Goal: Task Accomplishment & Management: Complete application form

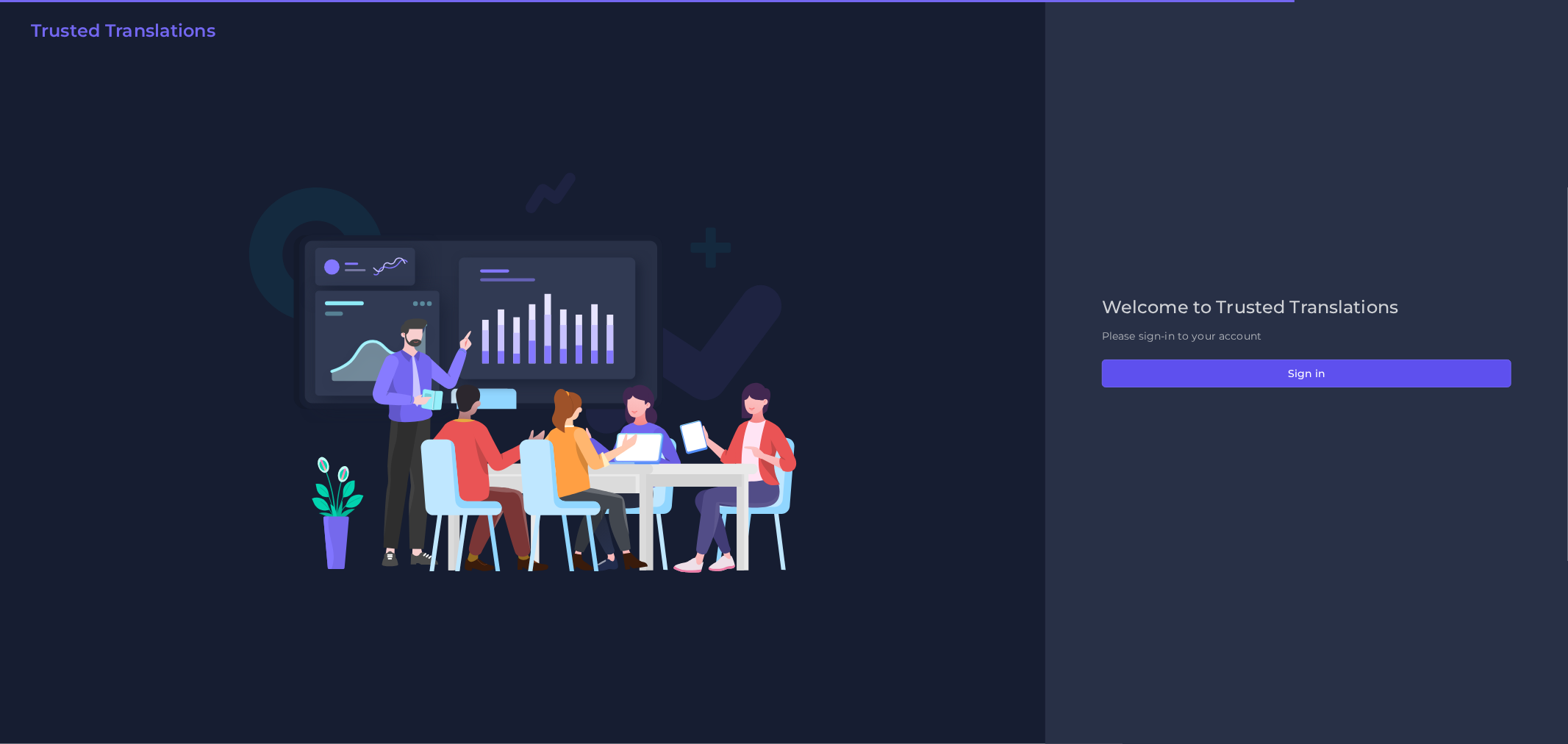
click at [1305, 366] on button "Sign in" at bounding box center [1307, 374] width 409 height 28
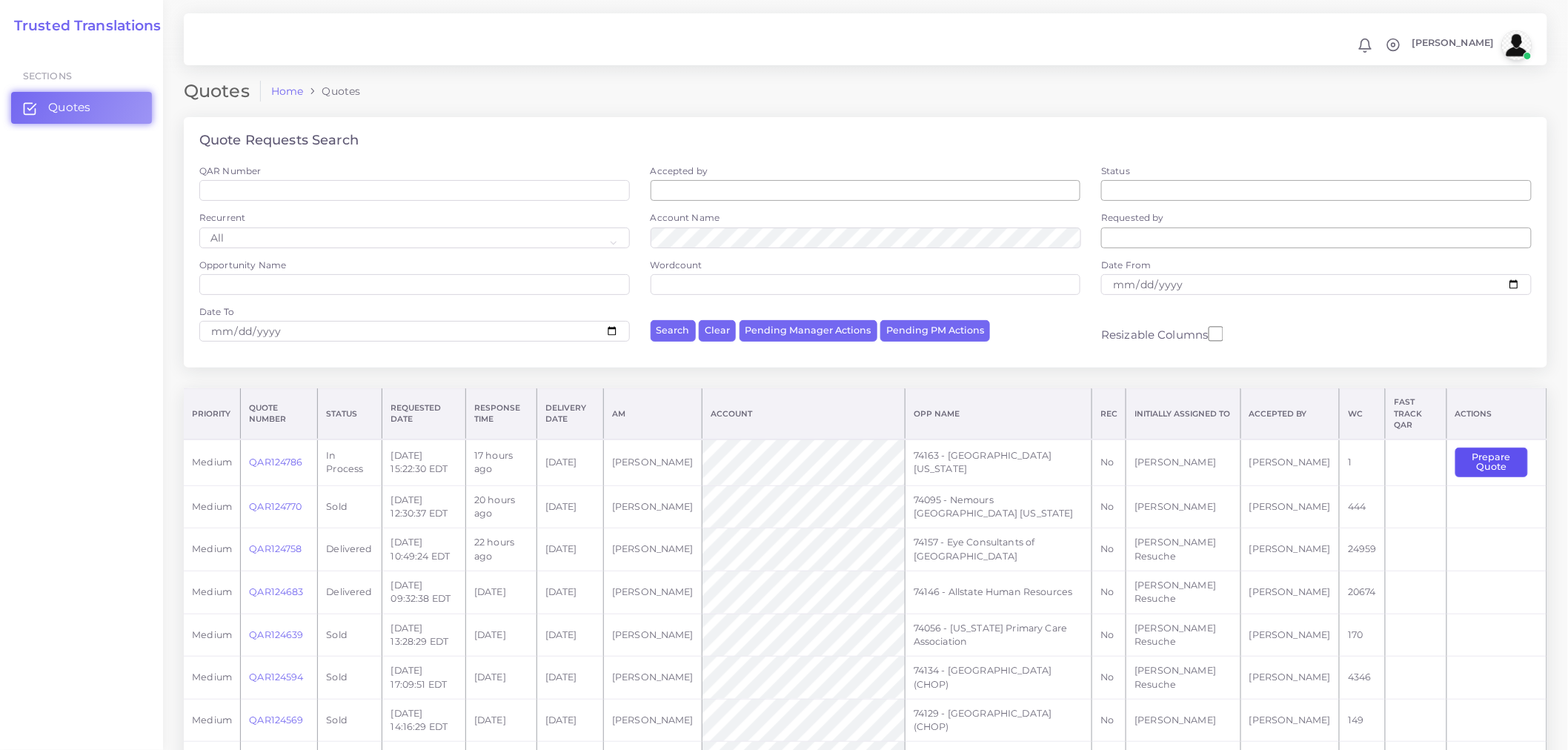
click at [1484, 456] on button "Prepare Quote" at bounding box center [1492, 463] width 73 height 31
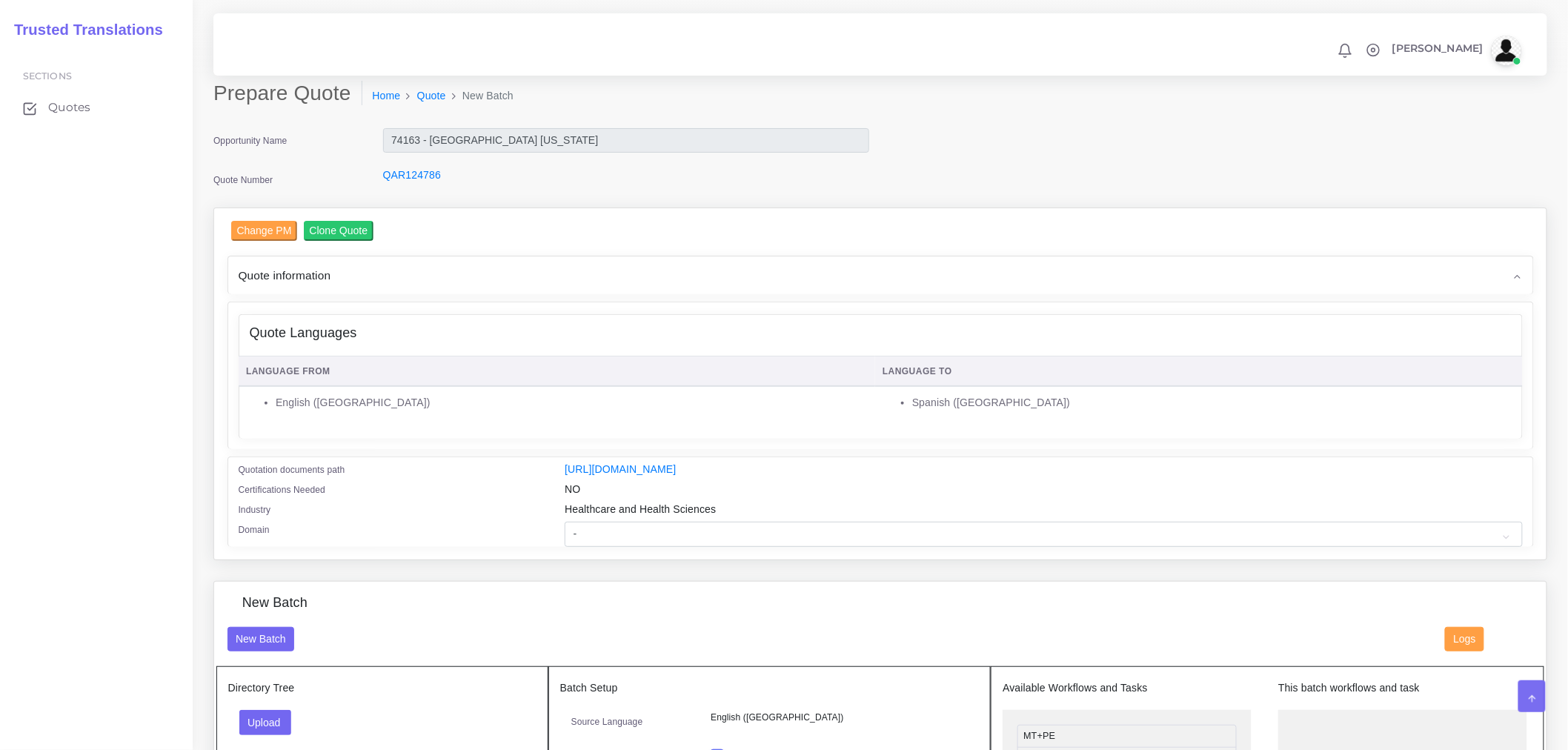
scroll to position [329, 0]
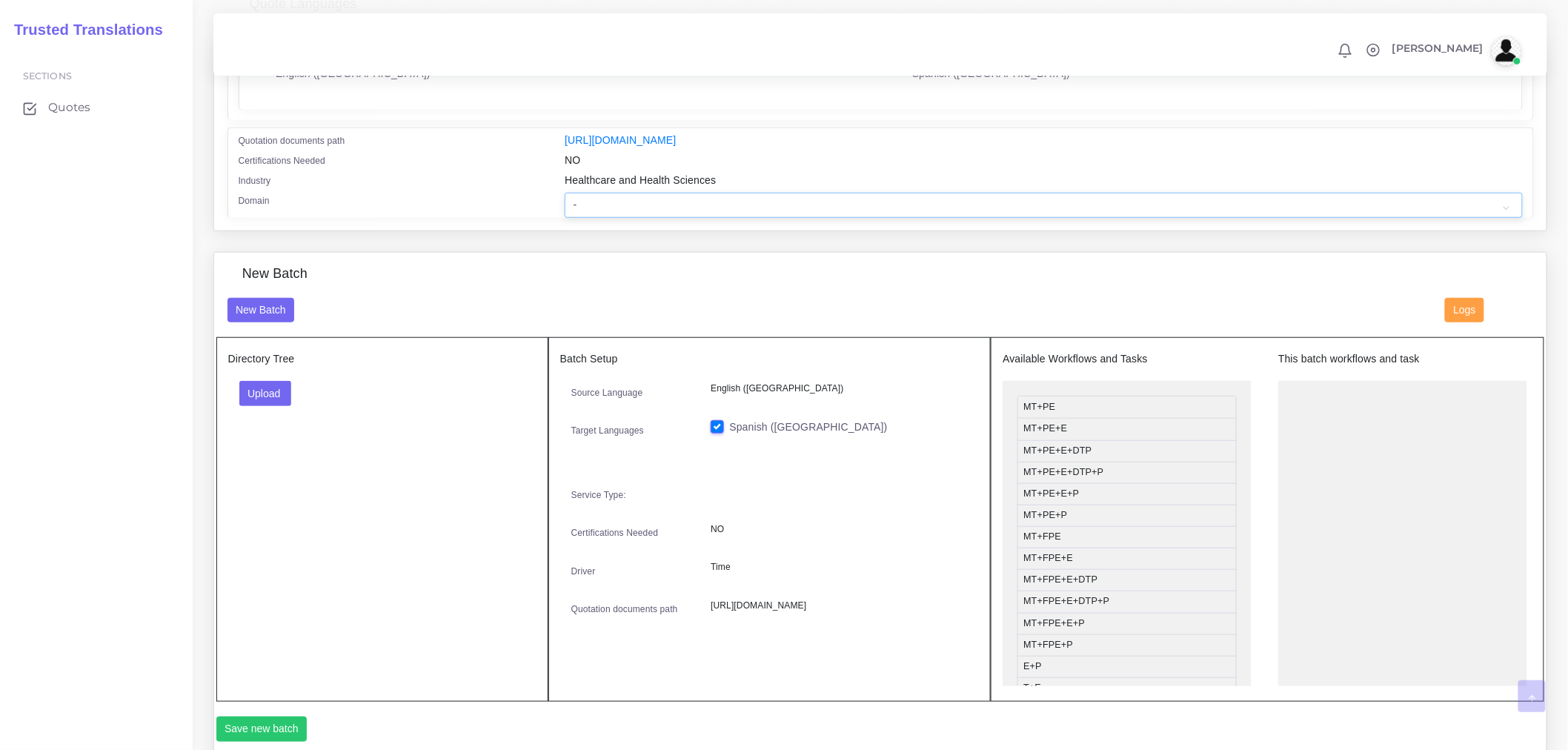
click at [630, 208] on select "- Advertising and Media Agriculture, Forestry and Fishing Architecture, Buildin…" at bounding box center [1043, 205] width 958 height 25
select select "Healthcare and Health Sciences"
click at [565, 202] on select "- Advertising and Media Agriculture, Forestry and Fishing Architecture, Buildin…" at bounding box center [1043, 205] width 958 height 25
click at [282, 404] on button "Upload" at bounding box center [266, 393] width 52 height 25
click at [279, 456] on label "Files" at bounding box center [291, 449] width 103 height 19
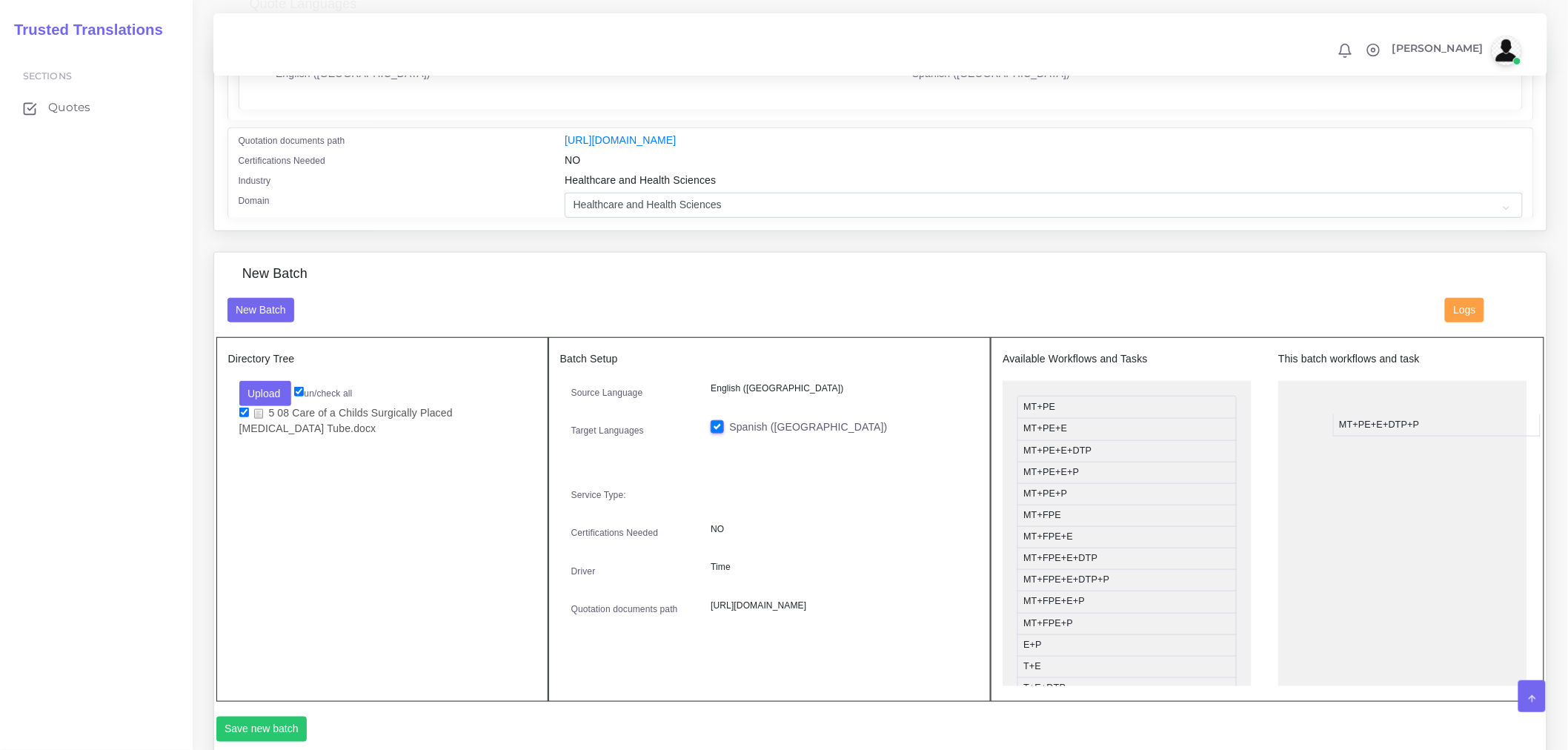
drag, startPoint x: 1093, startPoint y: 481, endPoint x: 1394, endPoint y: 435, distance: 304.5
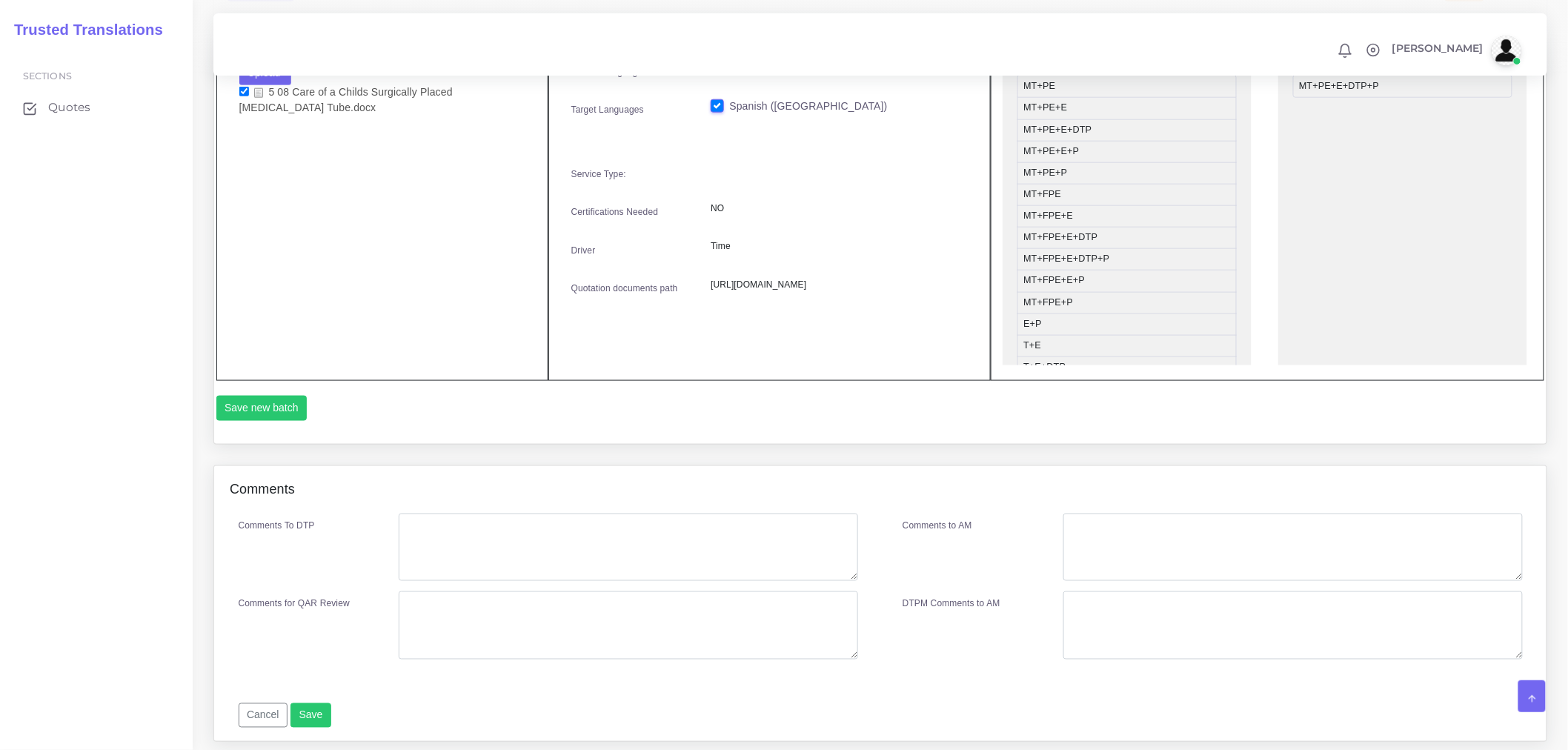
scroll to position [658, 0]
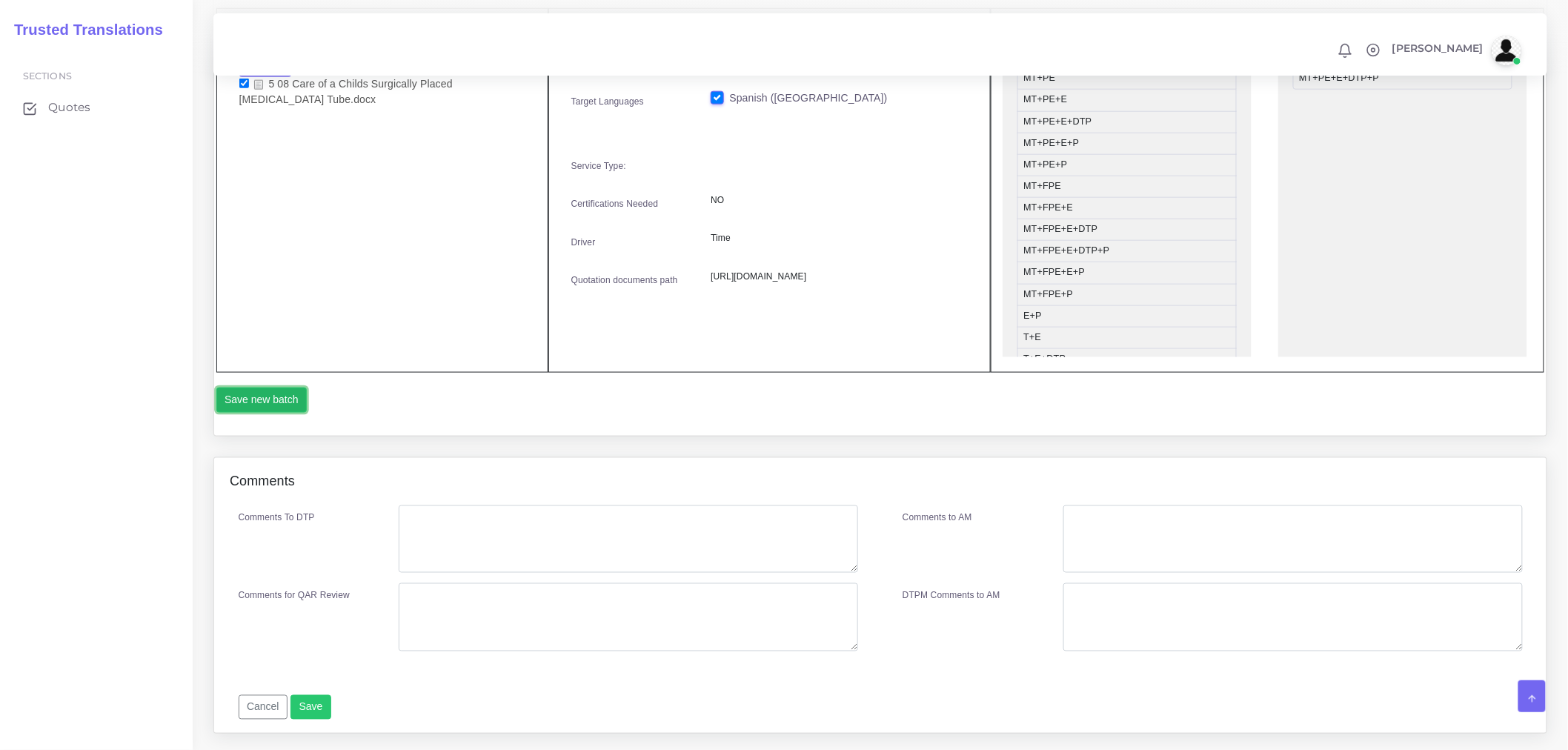
click at [262, 411] on button "Save new batch" at bounding box center [262, 400] width 91 height 25
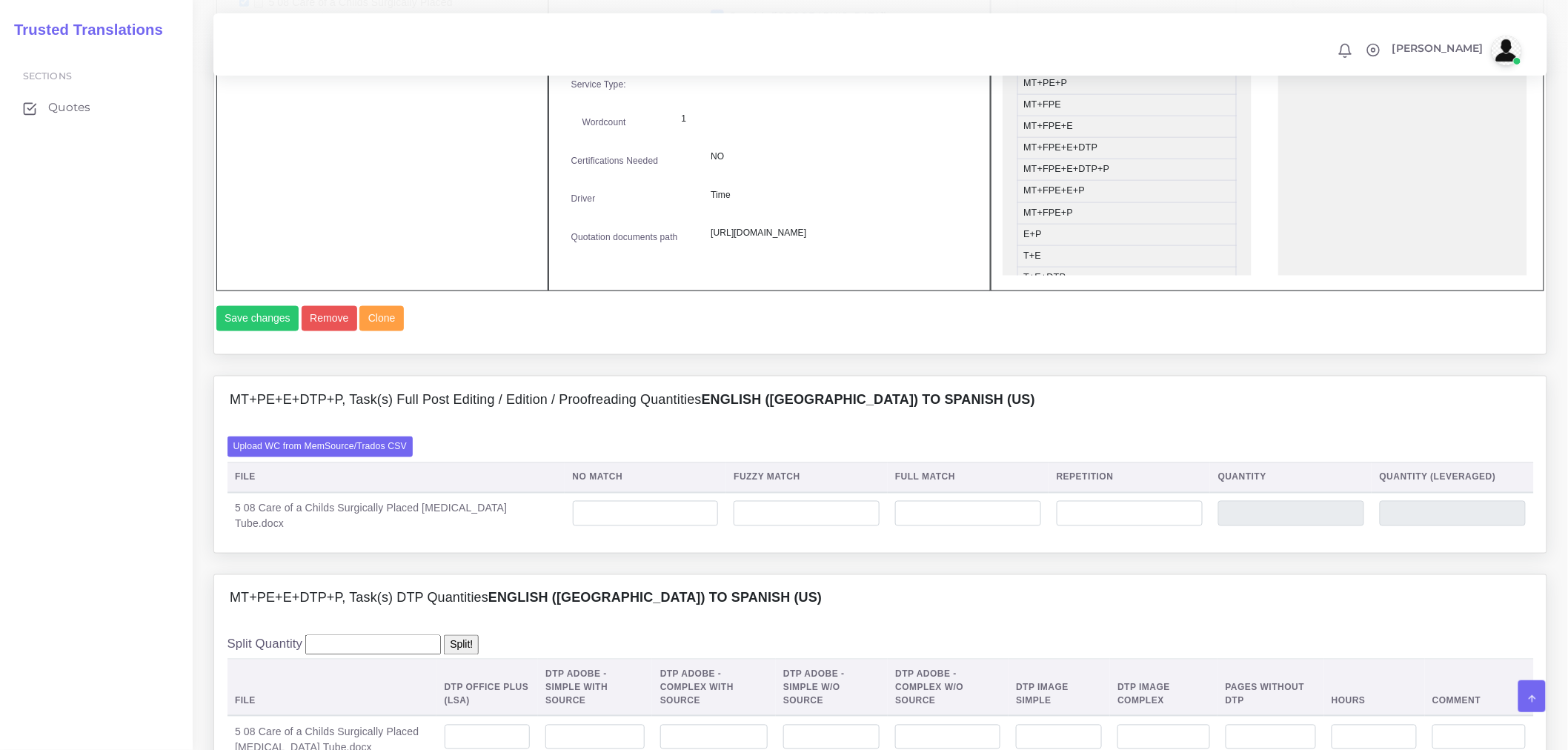
scroll to position [741, 0]
click at [335, 455] on label "Upload WC from MemSource/Trados CSV" at bounding box center [321, 445] width 186 height 20
click at [0, 0] on input "Upload WC from MemSource/Trados CSV" at bounding box center [0, 0] width 0 height 0
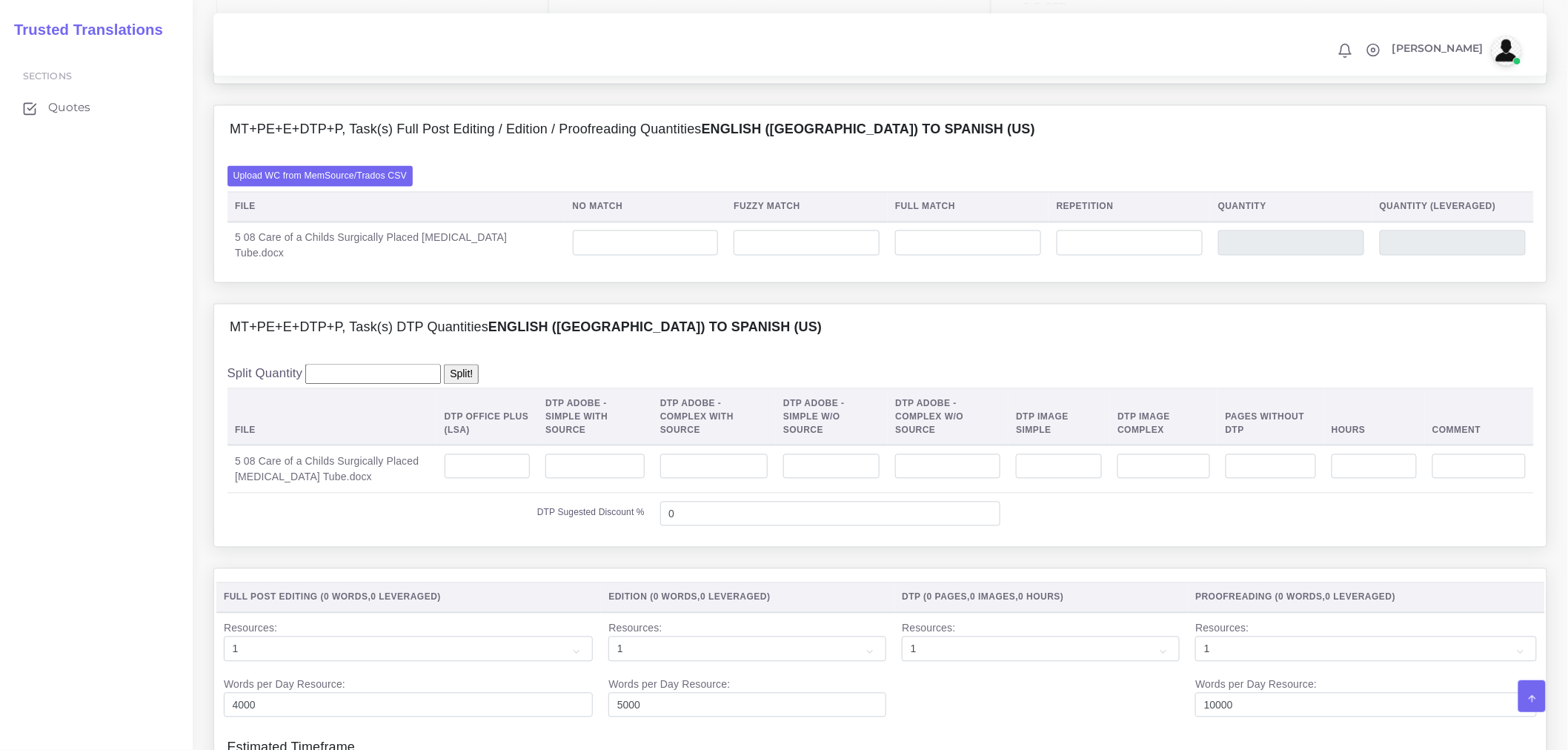
scroll to position [1235, 0]
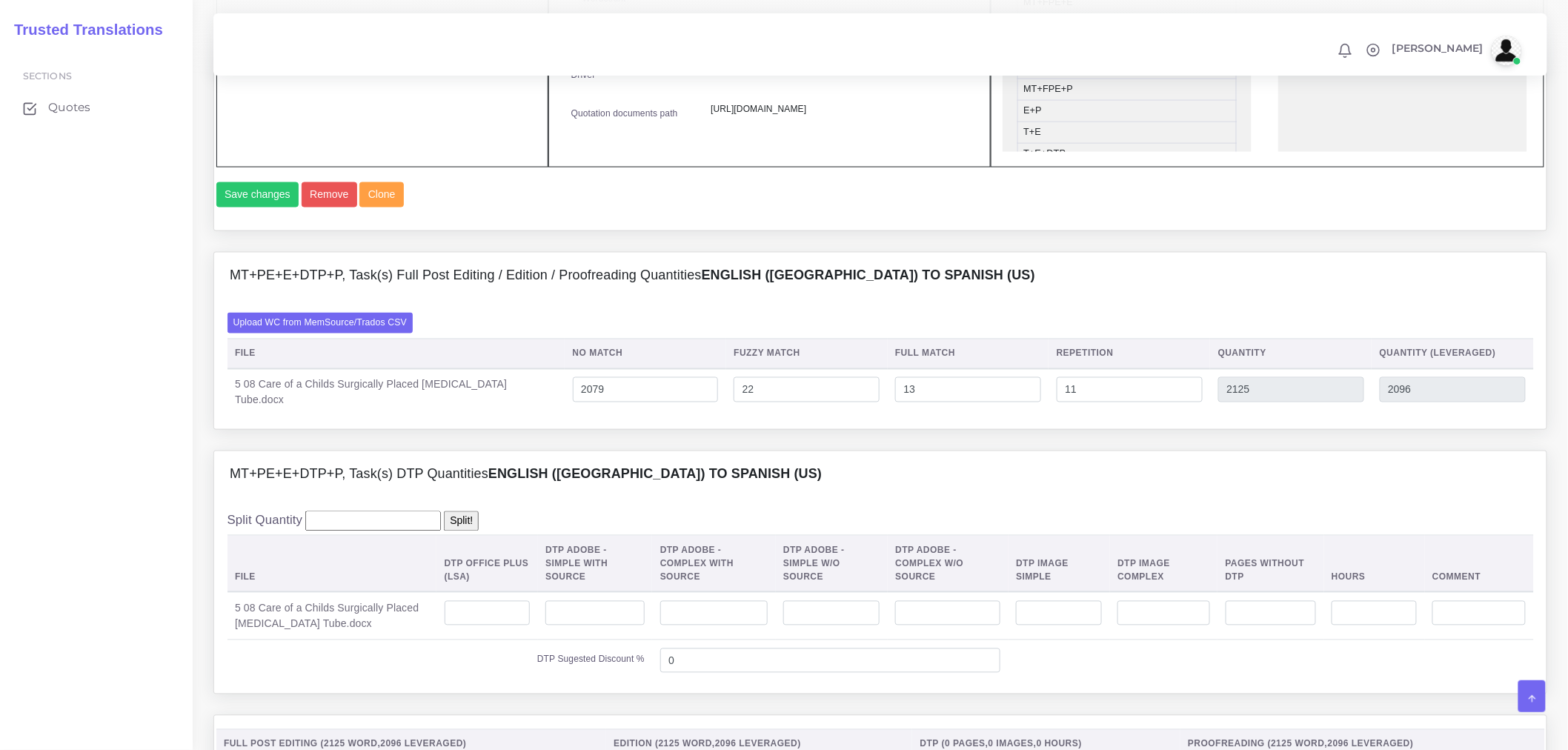
scroll to position [1152, 0]
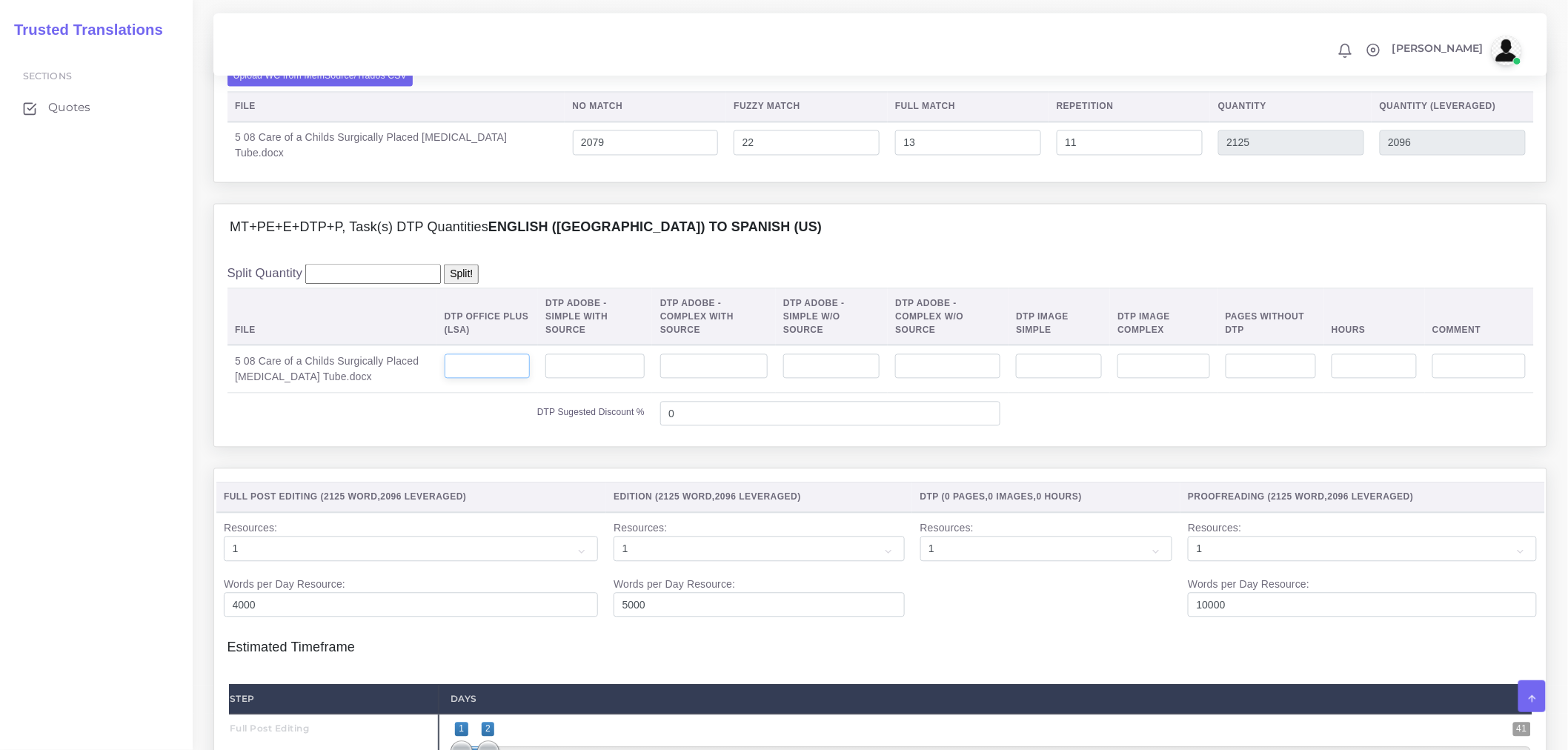
click at [482, 380] on input "number" at bounding box center [488, 366] width 86 height 25
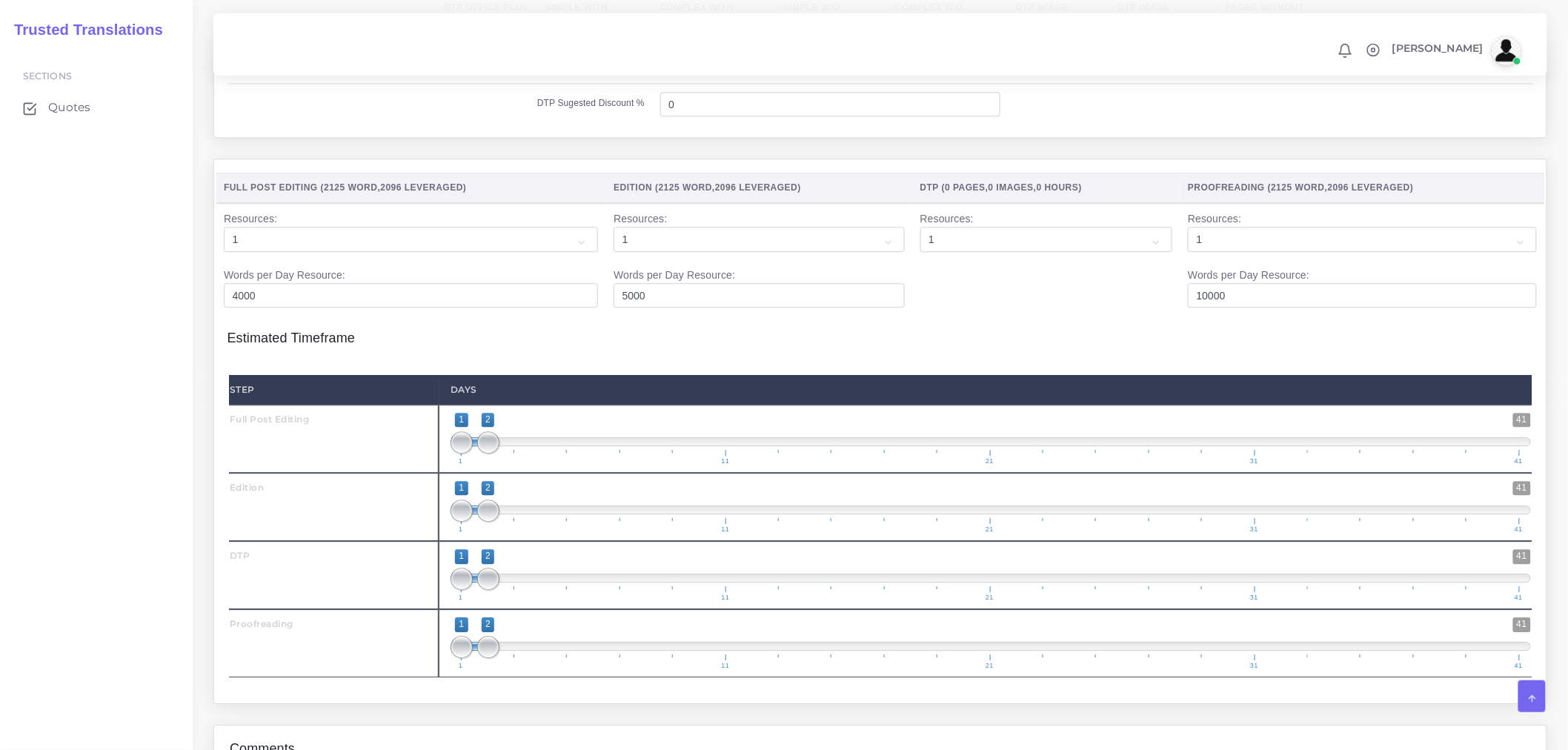
scroll to position [1460, 0]
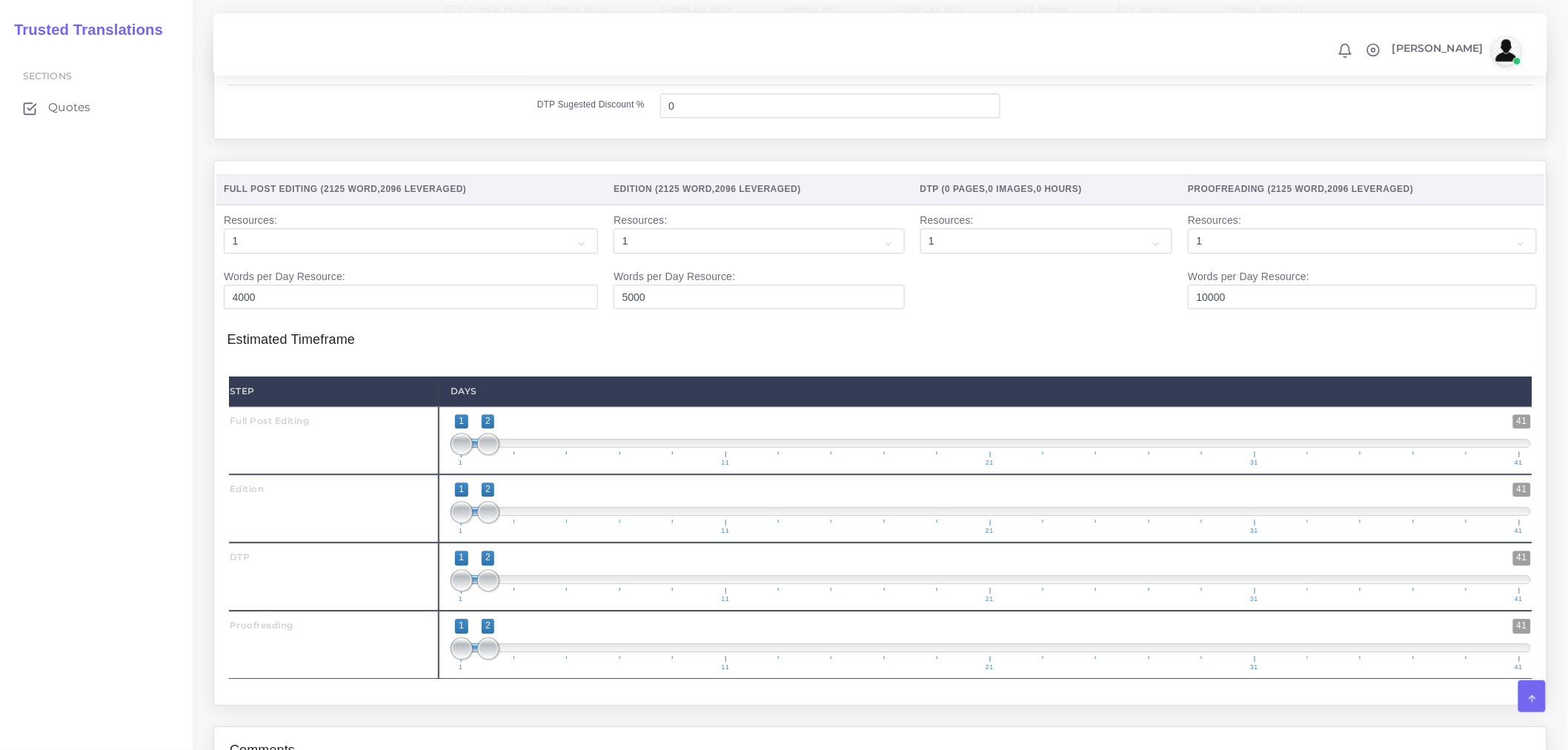
type input "10"
drag, startPoint x: 488, startPoint y: 536, endPoint x: 511, endPoint y: 535, distance: 23.0
click at [511, 523] on span at bounding box center [515, 512] width 22 height 22
type input "2;3"
drag, startPoint x: 460, startPoint y: 528, endPoint x: 488, endPoint y: 529, distance: 28.0
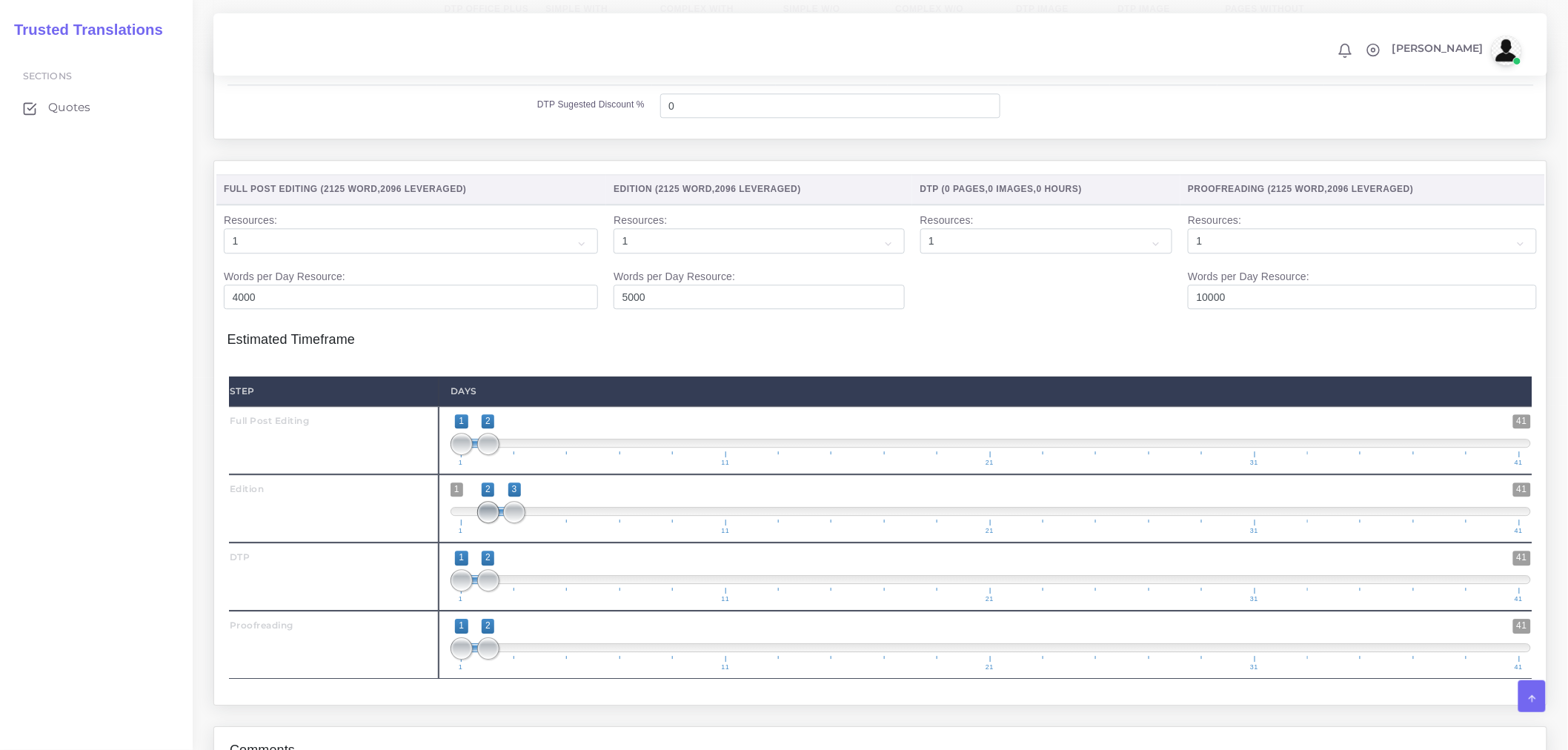
click at [488, 523] on span at bounding box center [488, 512] width 22 height 22
drag, startPoint x: 497, startPoint y: 598, endPoint x: 536, endPoint y: 598, distance: 39.0
click at [526, 591] on span at bounding box center [515, 580] width 22 height 22
type input "3;4"
drag, startPoint x: 464, startPoint y: 604, endPoint x: 513, endPoint y: 598, distance: 49.4
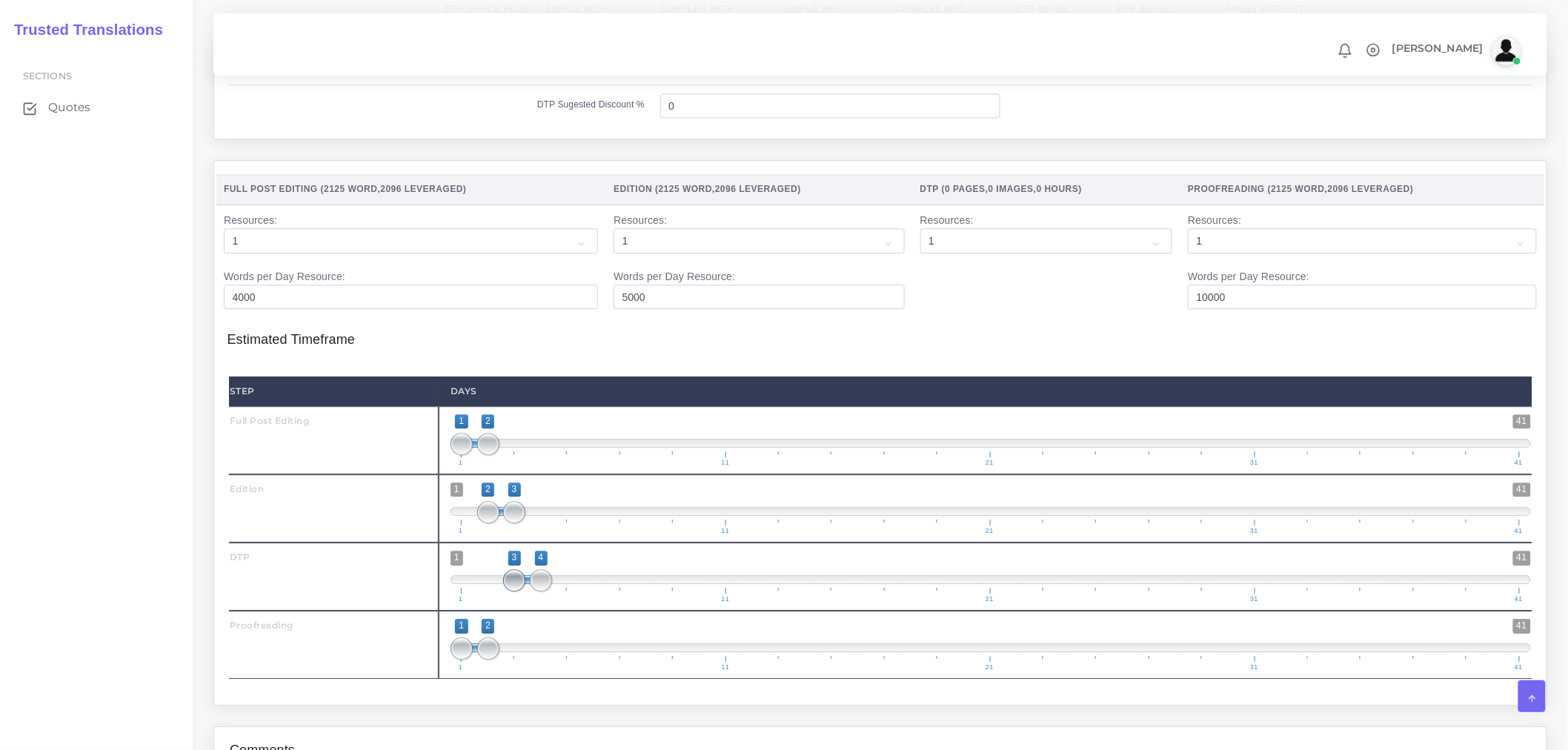
click at [513, 591] on span at bounding box center [515, 580] width 22 height 22
drag, startPoint x: 503, startPoint y: 670, endPoint x: 573, endPoint y: 669, distance: 70.0
click at [573, 659] on span at bounding box center [568, 648] width 22 height 22
type input "4;5"
drag, startPoint x: 461, startPoint y: 672, endPoint x: 552, endPoint y: 669, distance: 91.0
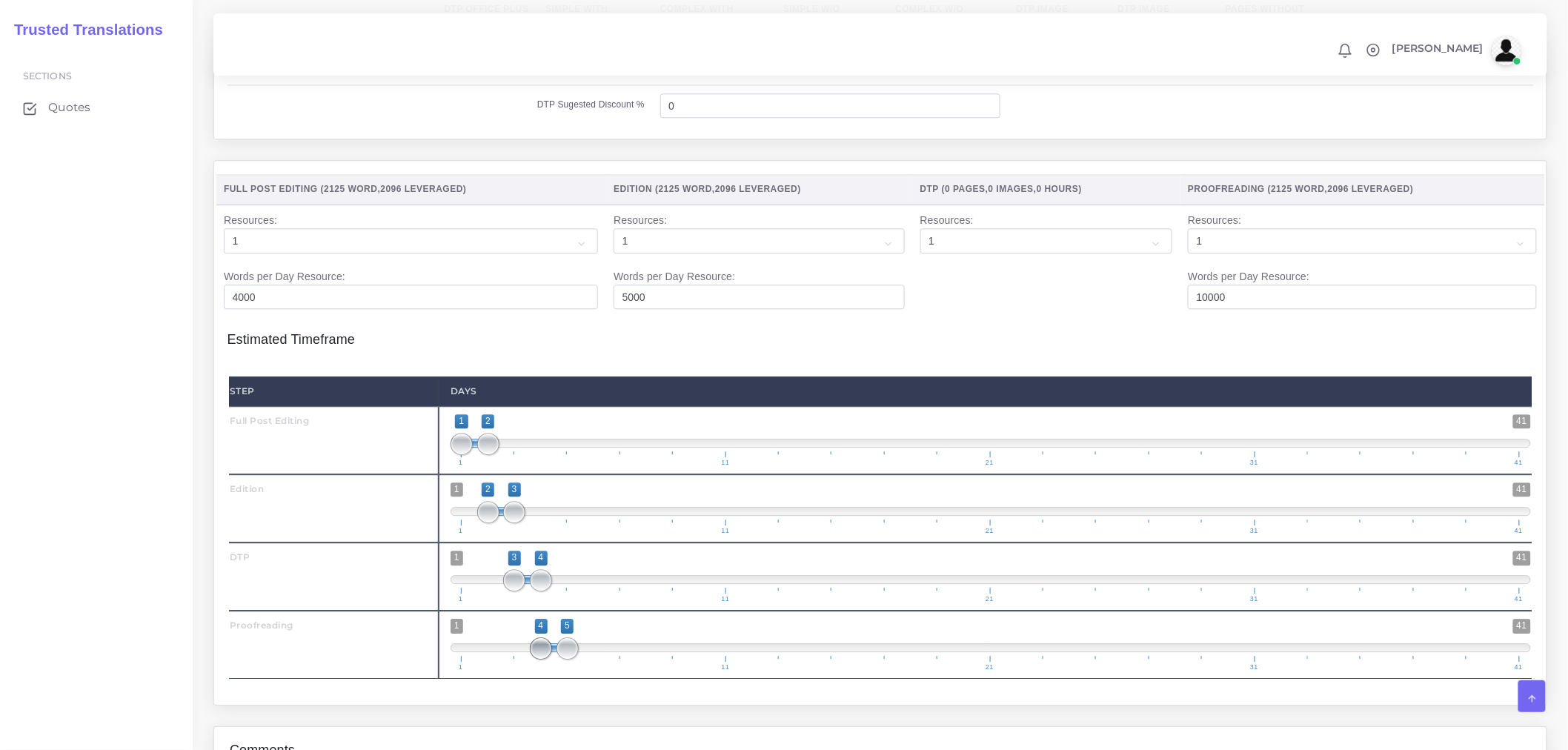
click at [552, 669] on span "1 41 4 5 4 — 5 1 11 21 31 41" at bounding box center [991, 644] width 1081 height 52
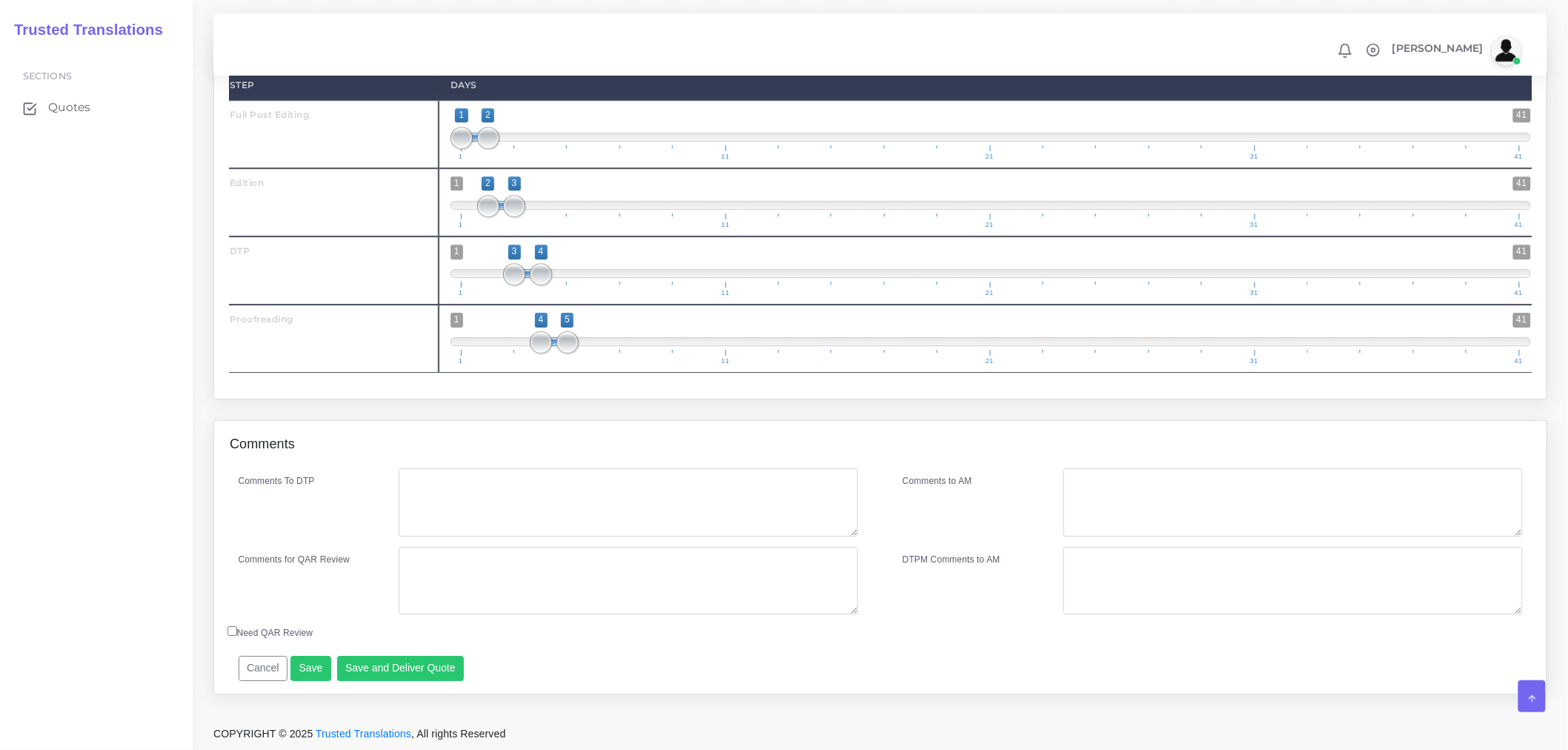
scroll to position [1789, 0]
click at [463, 507] on textarea "Comments To DTP" at bounding box center [628, 502] width 460 height 68
type textarea "DTP in Word"
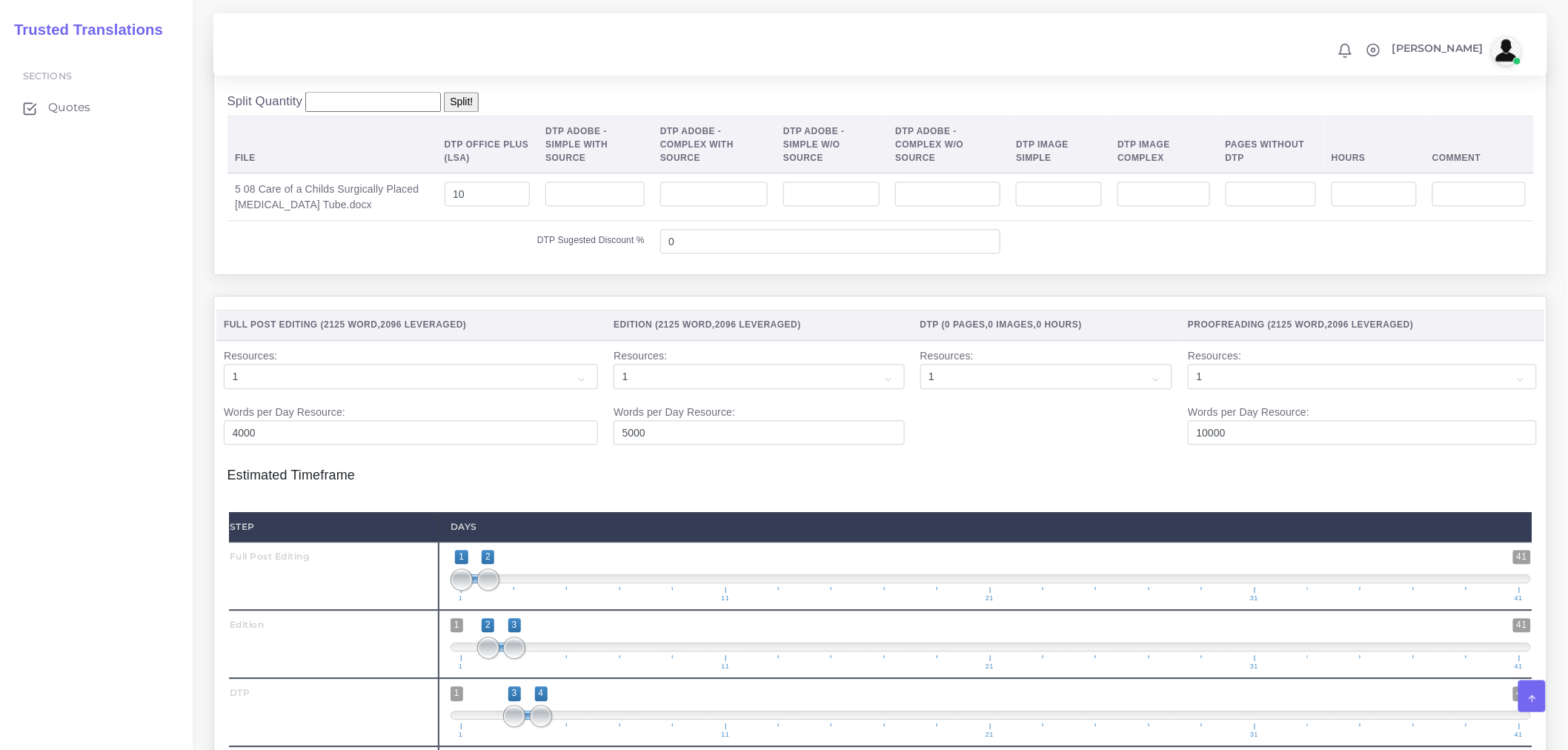
scroll to position [1295, 0]
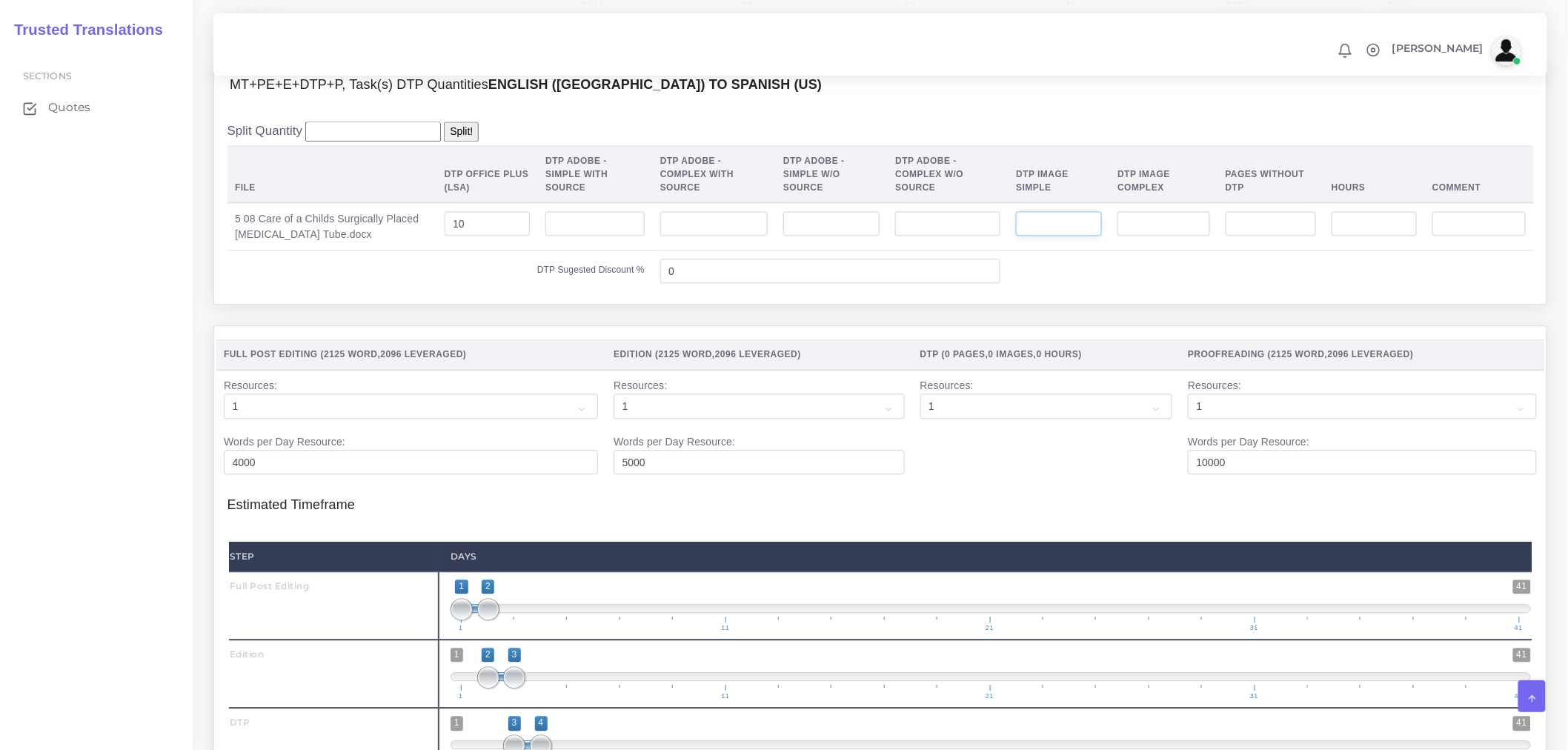
click at [1038, 236] on input "number" at bounding box center [1059, 224] width 86 height 25
type input "1"
click at [1048, 277] on td at bounding box center [1271, 271] width 526 height 41
click at [431, 305] on div "Split Quantity Split! File DTP Office Plus (LSA) DTP Adobe - Simple With Source…" at bounding box center [880, 207] width 1332 height 196
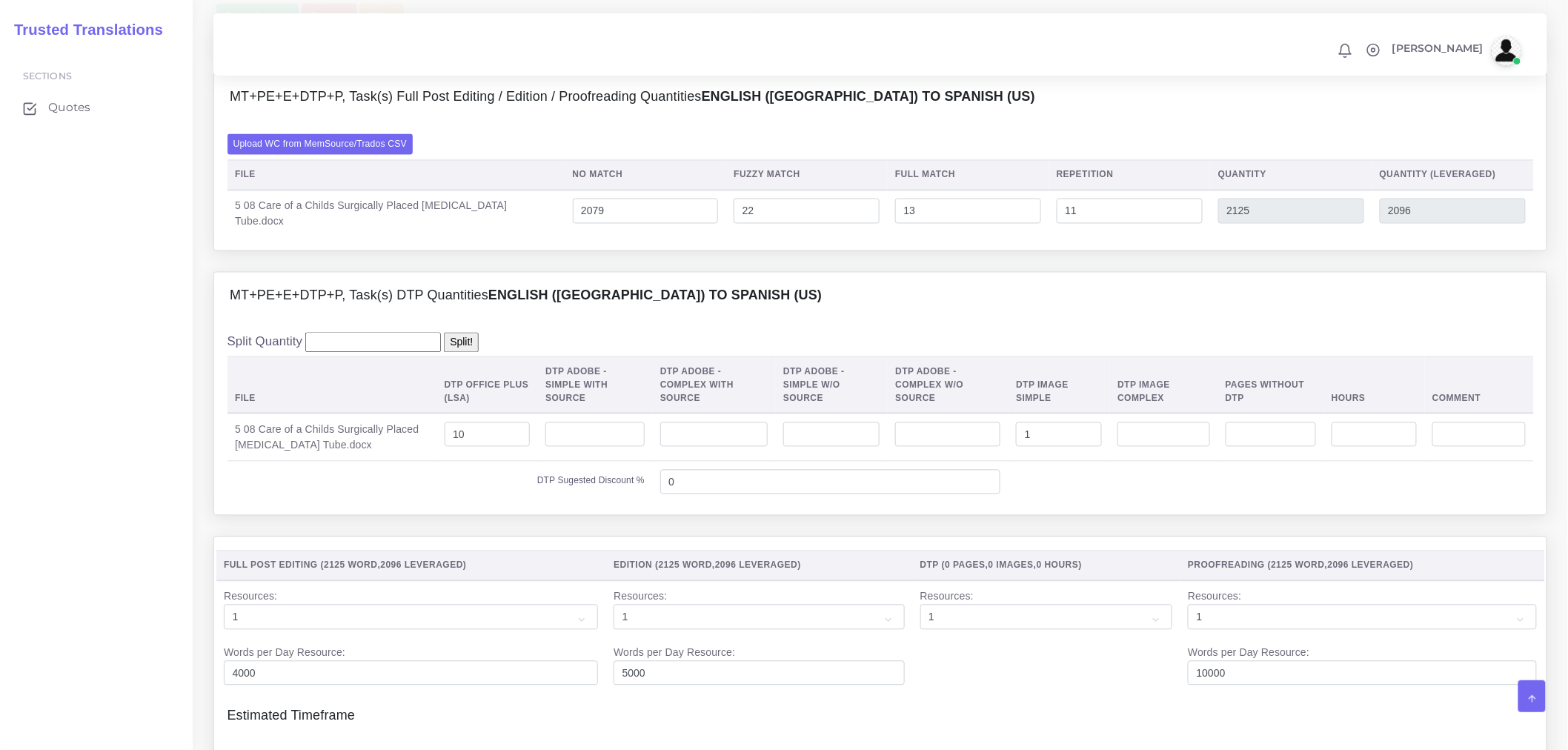
scroll to position [1048, 0]
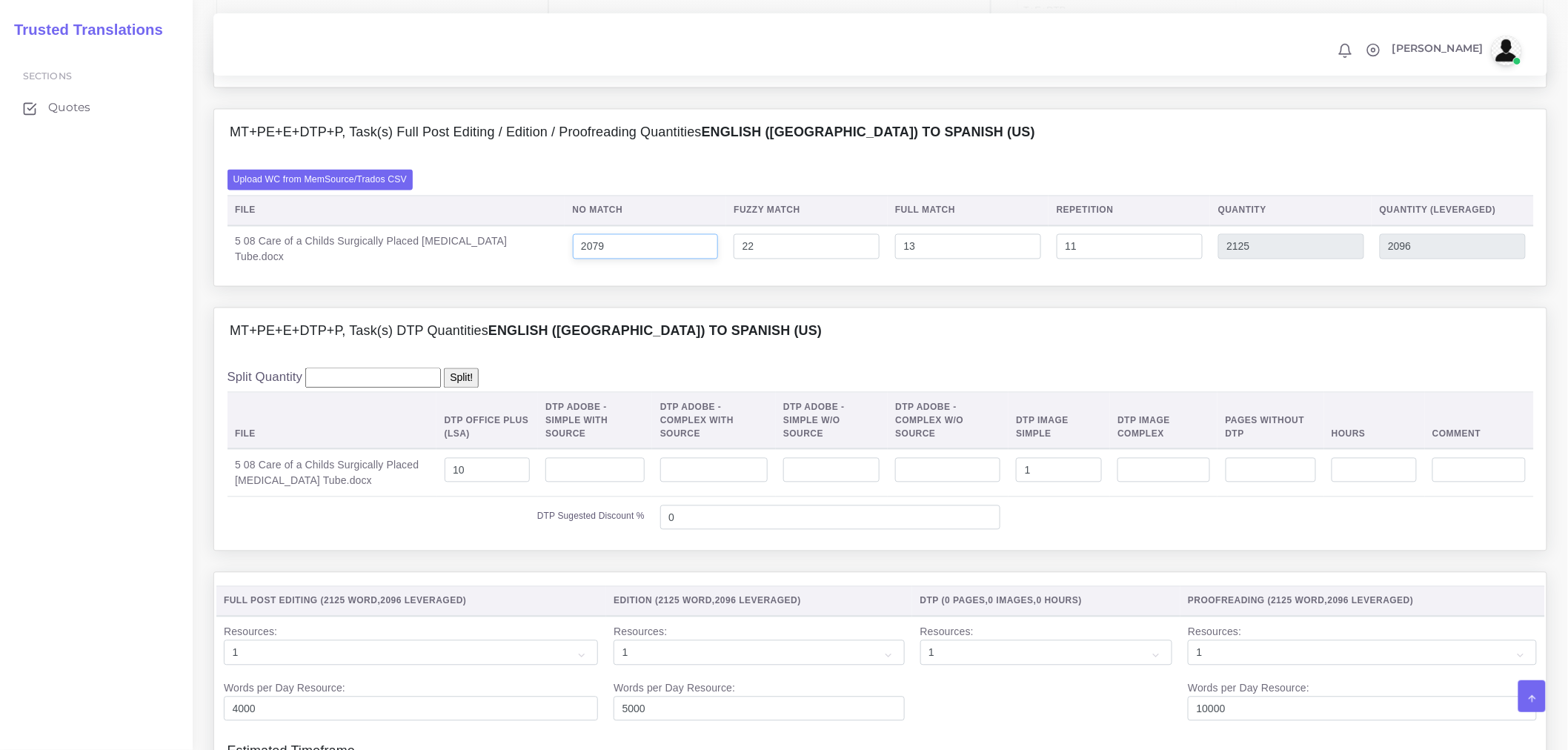
drag, startPoint x: 652, startPoint y: 280, endPoint x: 582, endPoint y: 287, distance: 70.3
click at [582, 259] on input "2079" at bounding box center [646, 247] width 146 height 25
type input "2092"
type input "2138"
type input "2109"
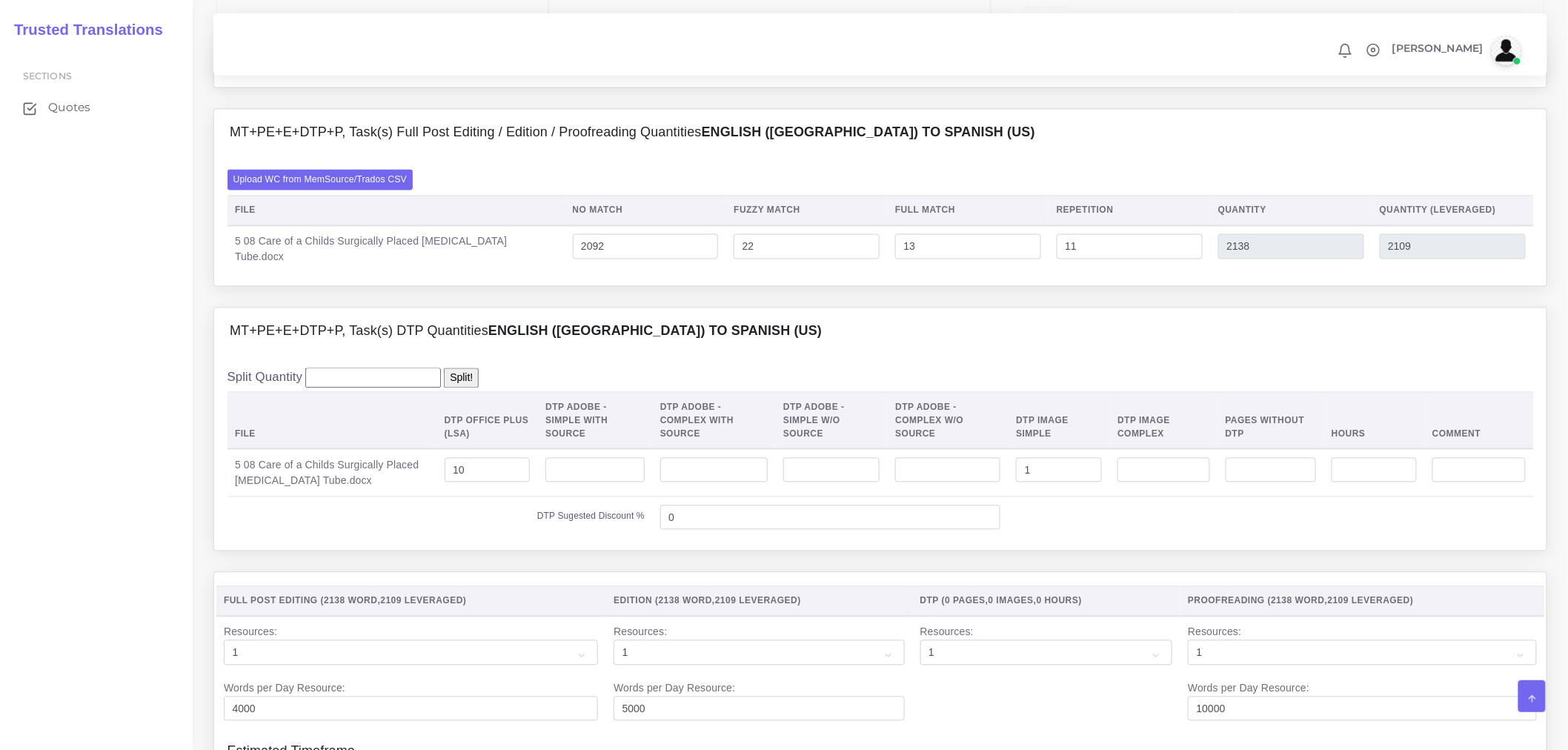
click at [515, 308] on div "MT+PE+E+DTP+P, Task(s) Full Post Editing / Edition / Proofreading Quantities En…" at bounding box center [880, 208] width 1357 height 199
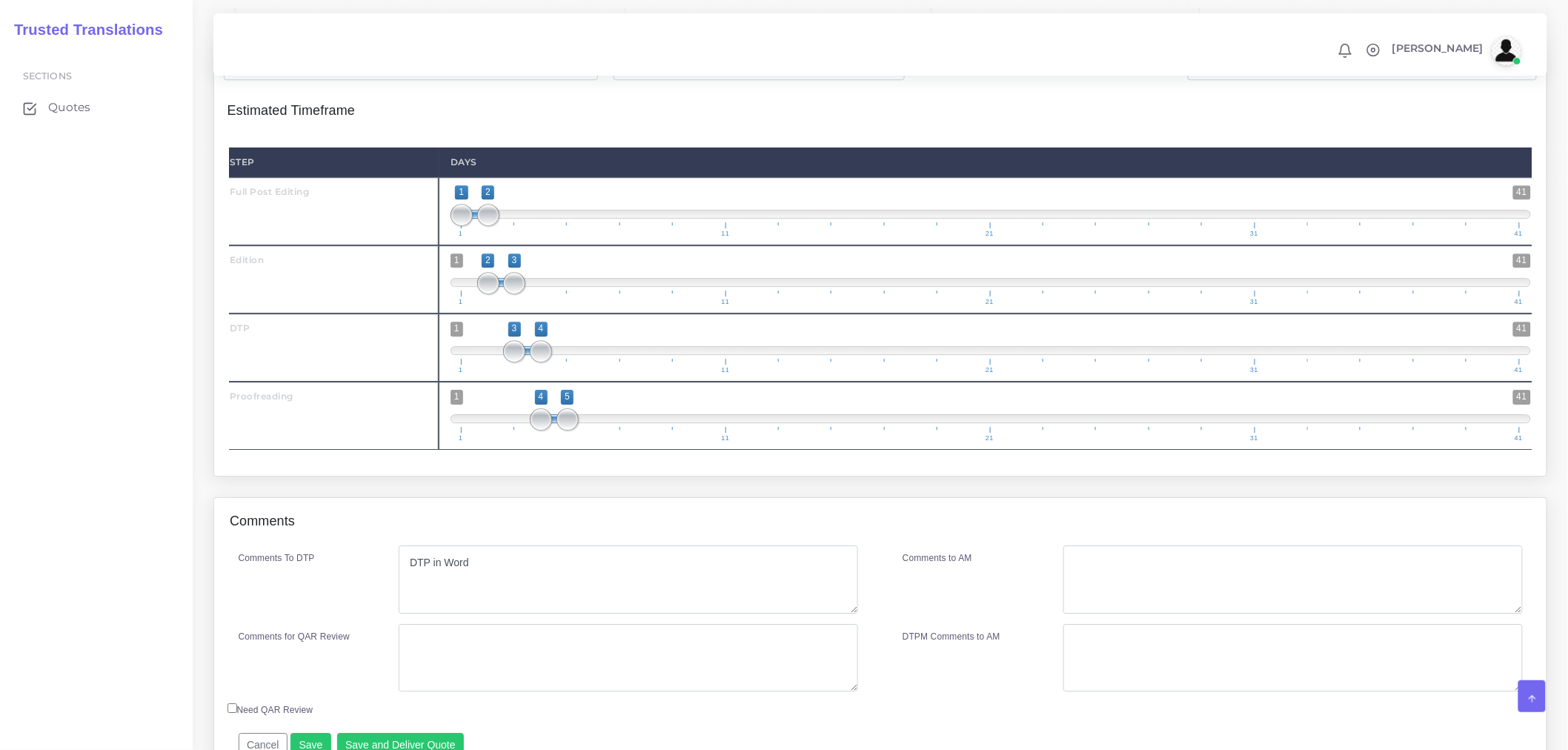
scroll to position [1789, 0]
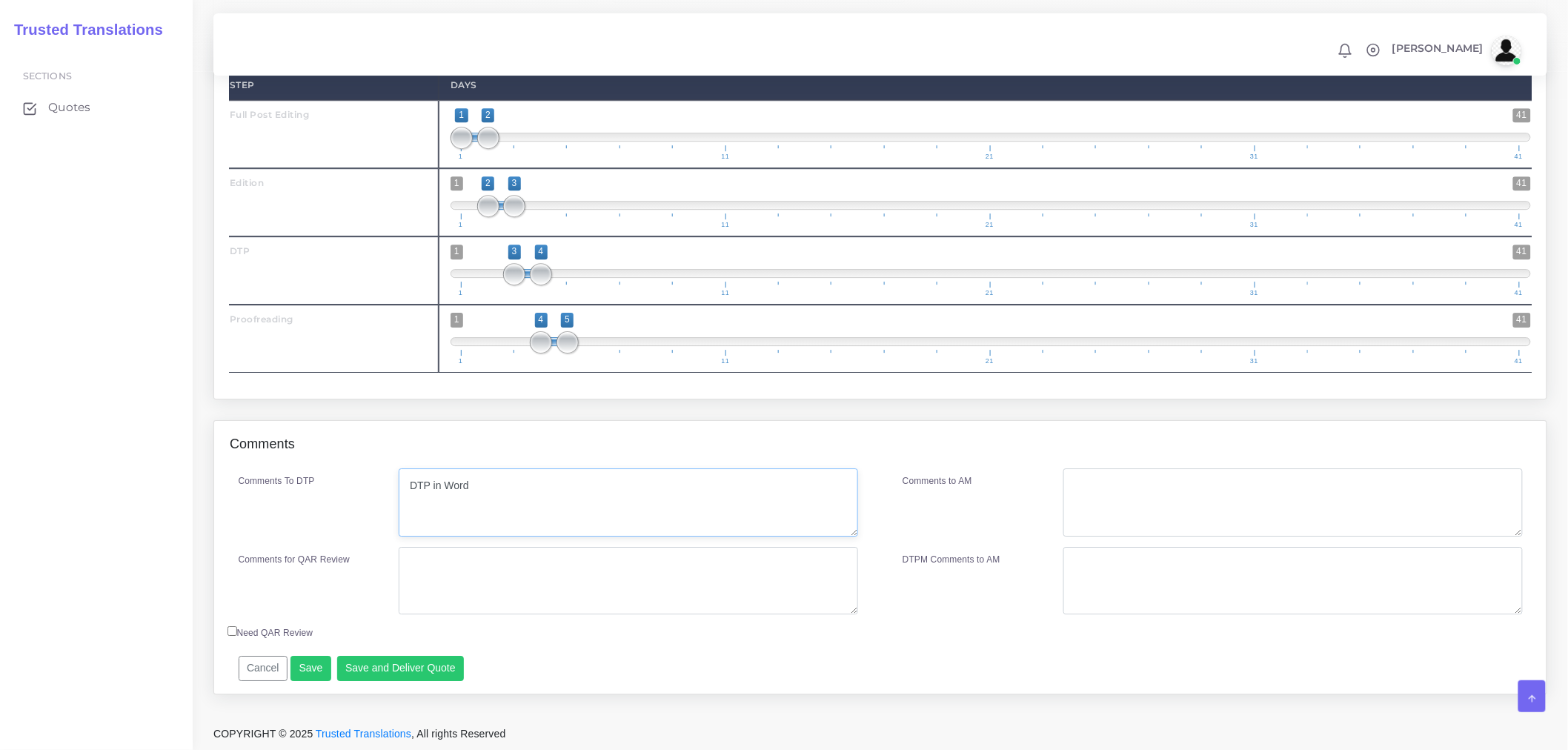
click at [537, 503] on textarea "DTP in Word" at bounding box center [628, 502] width 460 height 68
type textarea "DTP in Word. 1 image for extraction."
click at [544, 588] on textarea "Comments for QAR Review" at bounding box center [628, 580] width 460 height 68
click at [590, 571] on textarea "Comments for QAR Review" at bounding box center [628, 580] width 460 height 68
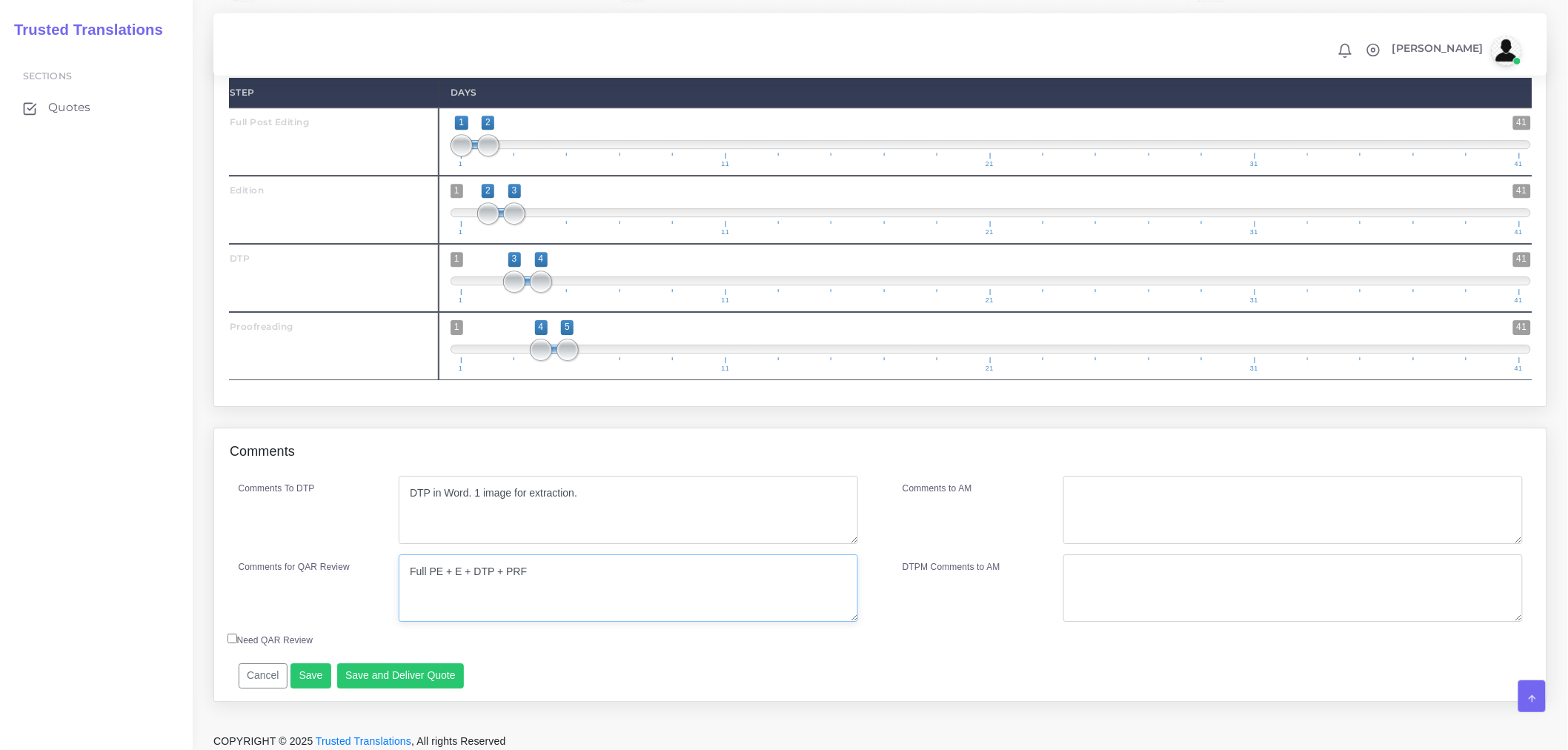
scroll to position [1707, 0]
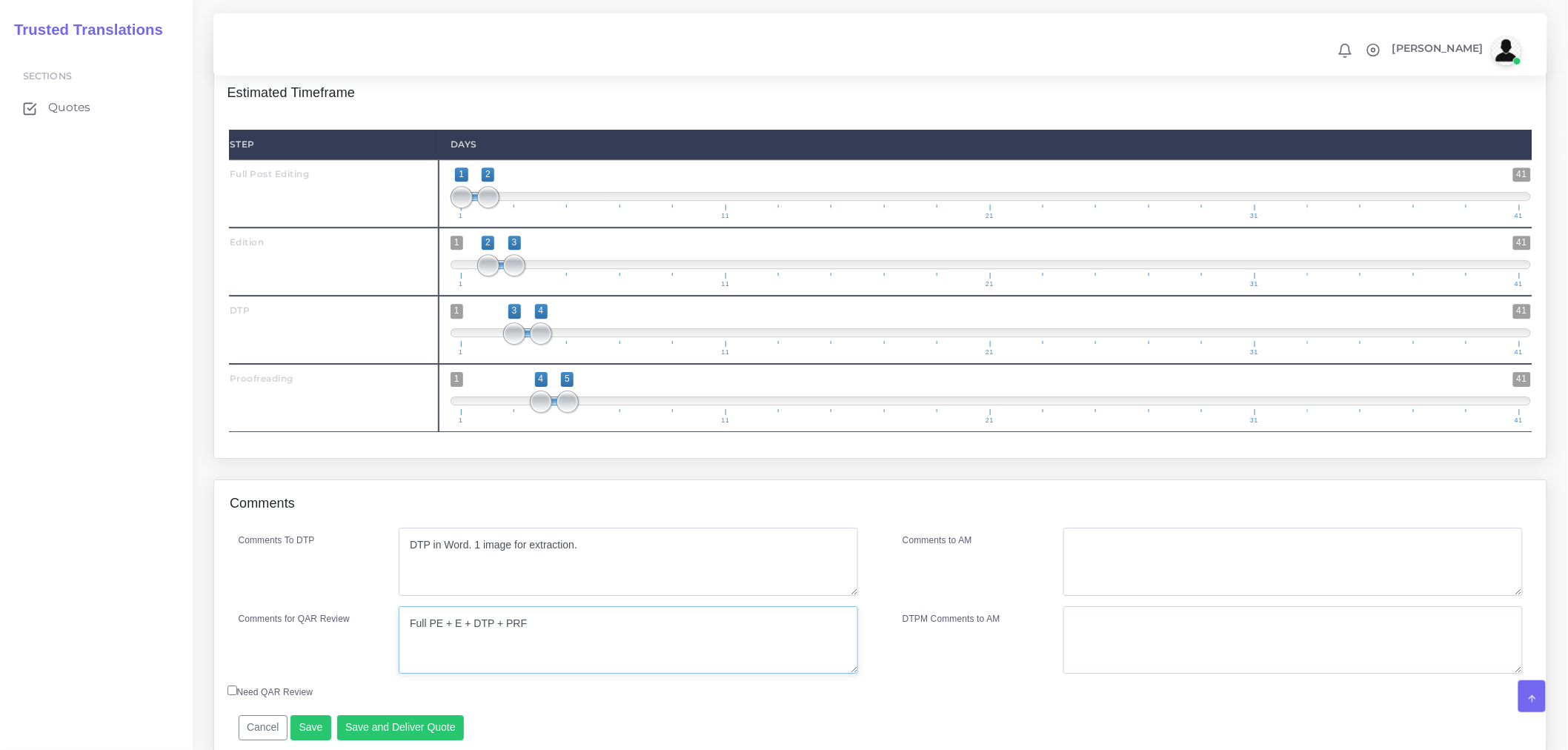
drag, startPoint x: 590, startPoint y: 572, endPoint x: 359, endPoint y: 545, distance: 232.6
click at [359, 545] on div "Comments Comments To DTP DTP in Word. 1 image for extraction. Cancel" at bounding box center [880, 616] width 1334 height 274
type textarea "Full PE + E + DTP + PRF"
click at [1194, 560] on textarea "Comments to AM" at bounding box center [1293, 561] width 460 height 68
paste textarea "Full PE + E + DTP + PRF"
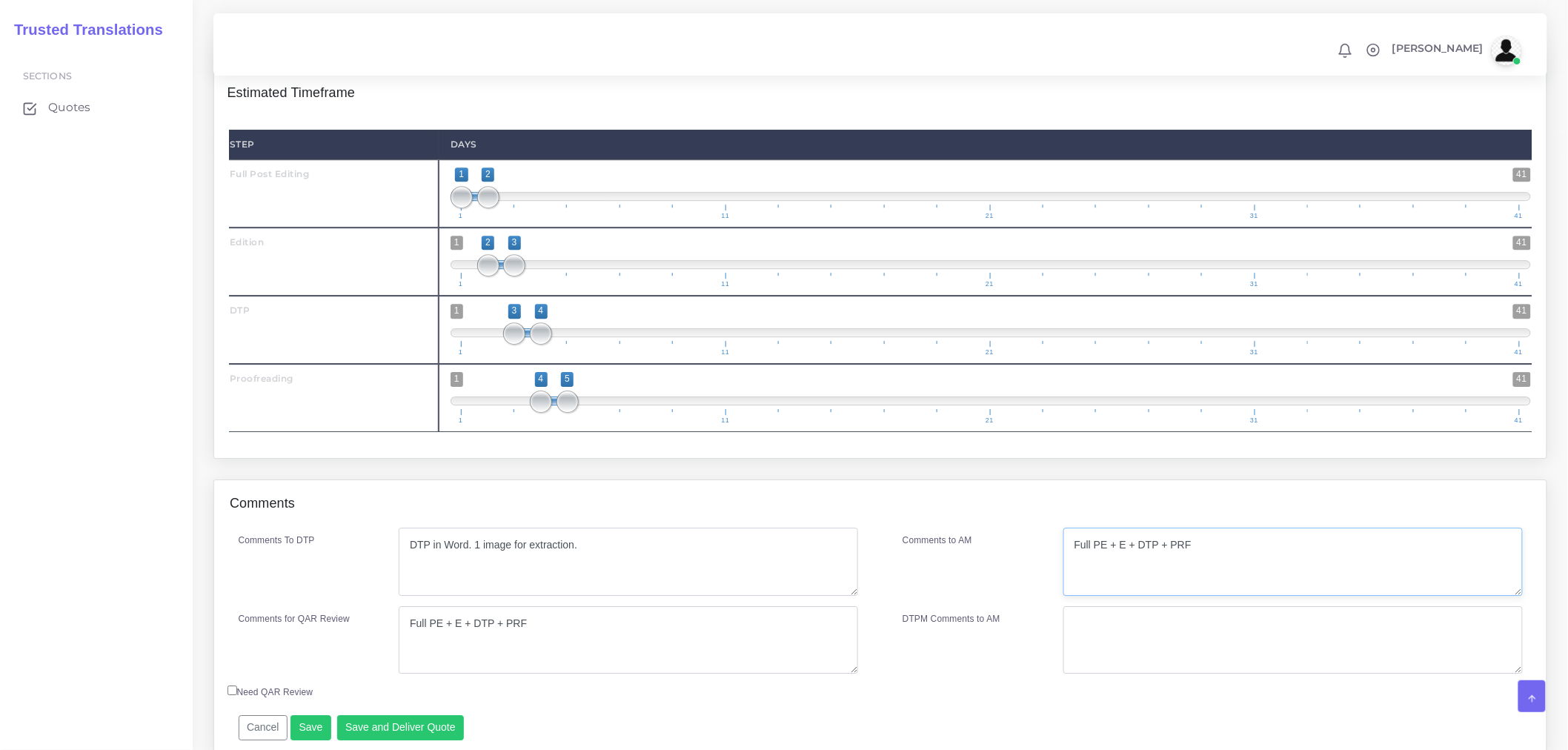
type textarea "Full PE + E + DTP + PRF"
click at [1120, 525] on div "Comments" at bounding box center [880, 503] width 1332 height 48
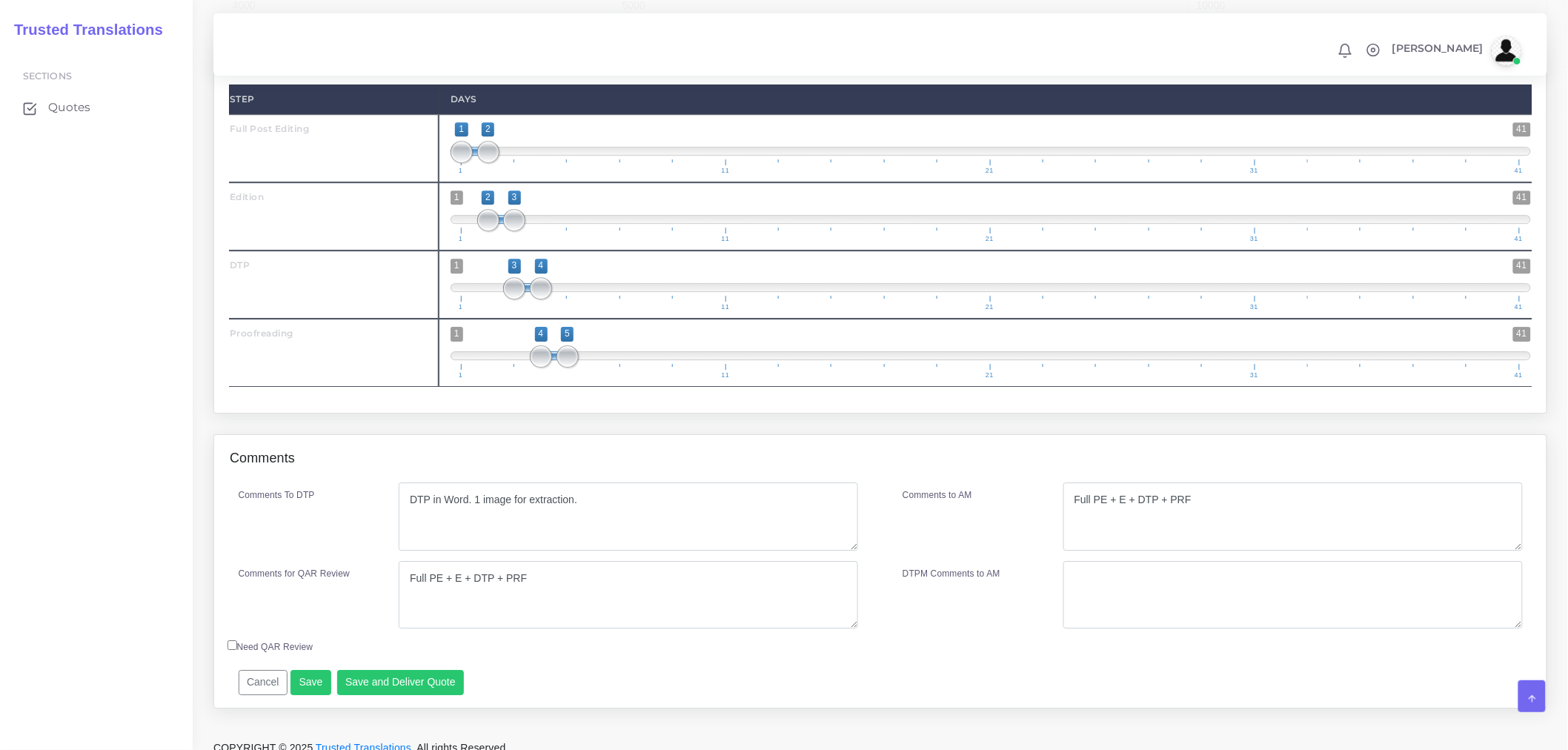
scroll to position [1789, 0]
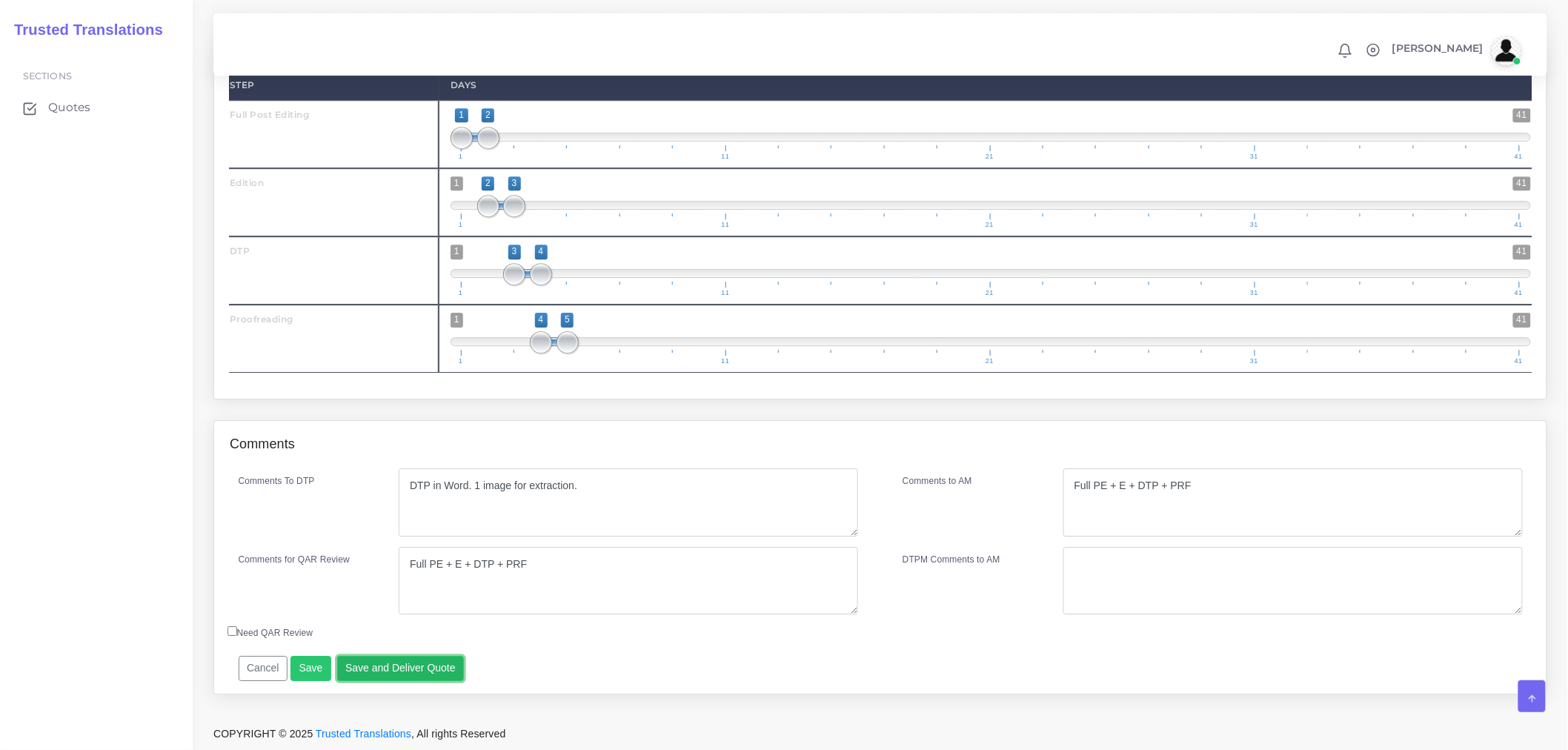
click at [374, 675] on button "Save and Deliver Quote" at bounding box center [401, 668] width 128 height 25
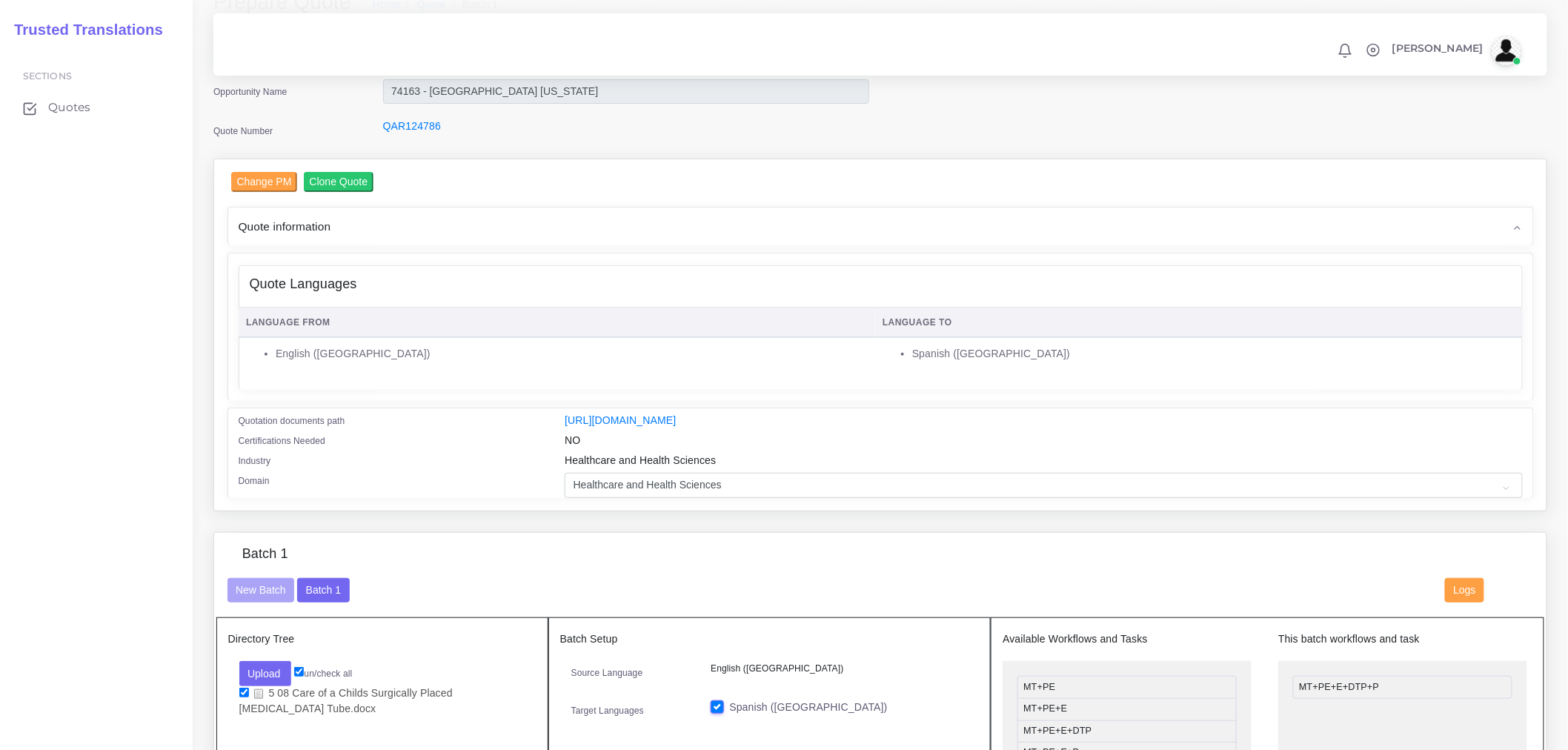
scroll to position [0, 0]
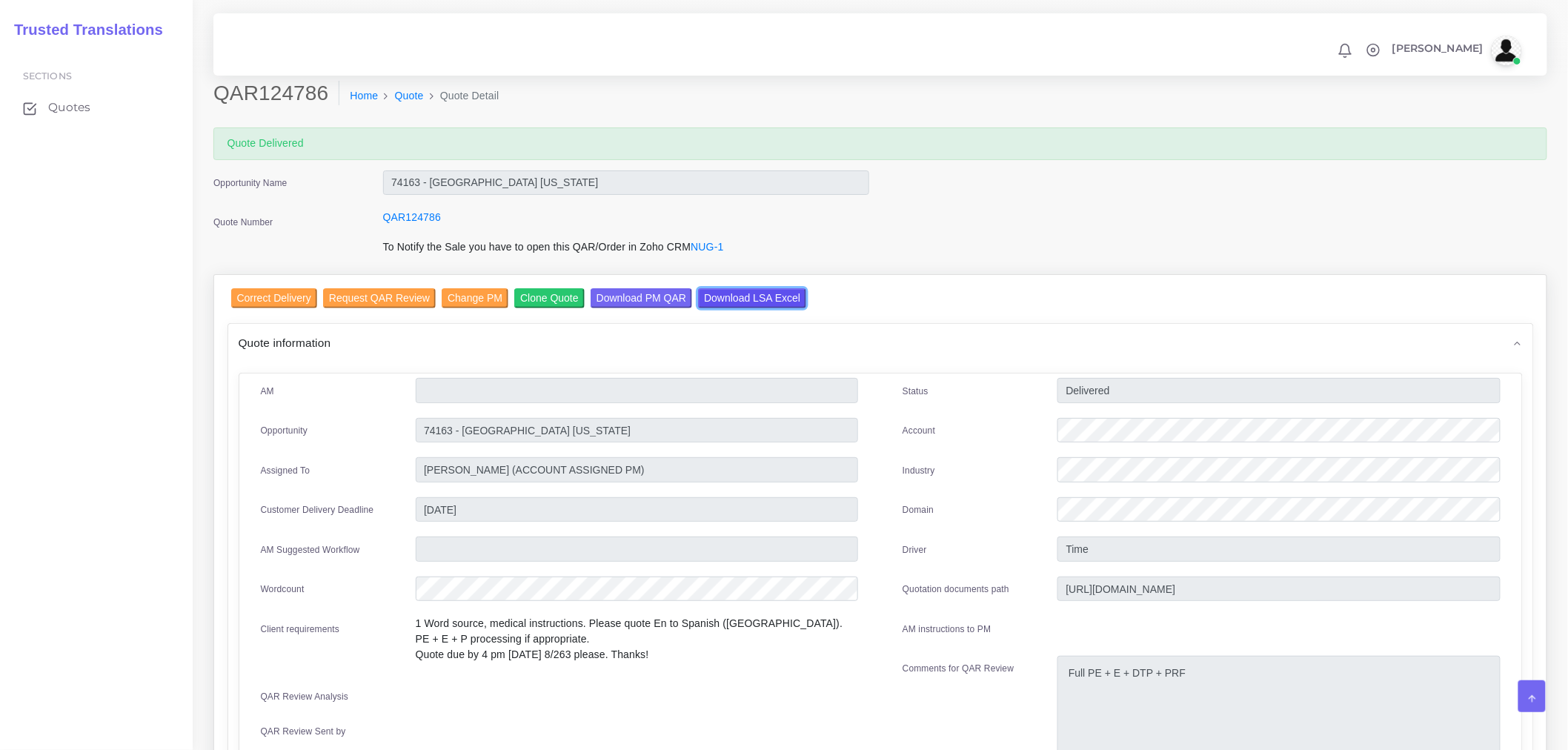
click at [721, 304] on input "Download LSA Excel" at bounding box center [752, 298] width 108 height 20
